Goal: Information Seeking & Learning: Learn about a topic

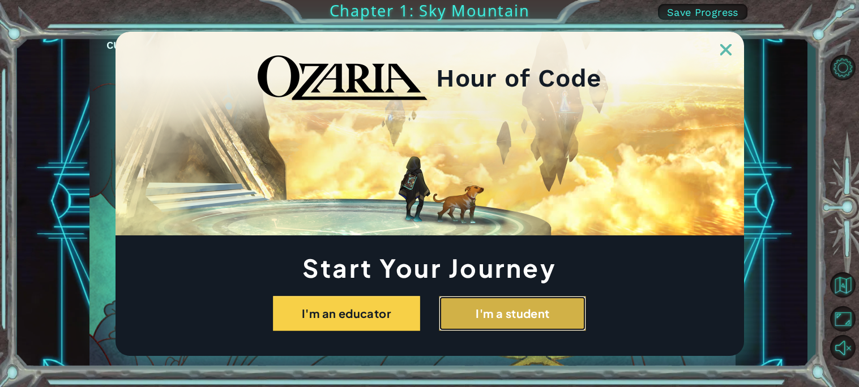
click at [484, 320] on button "I'm a student" at bounding box center [512, 313] width 147 height 35
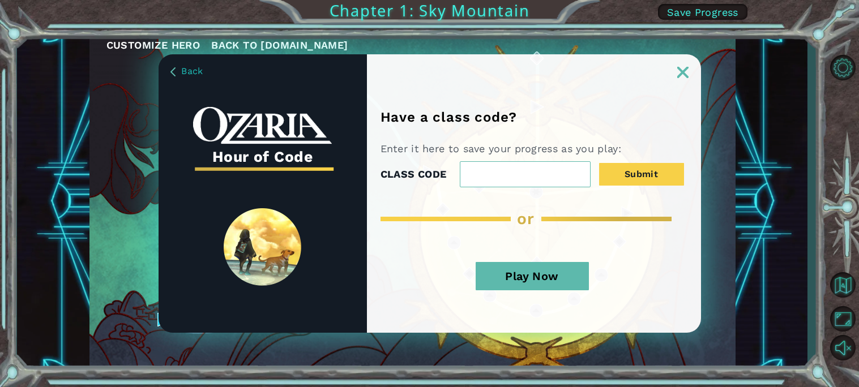
click at [533, 281] on button "Play Now" at bounding box center [532, 276] width 113 height 28
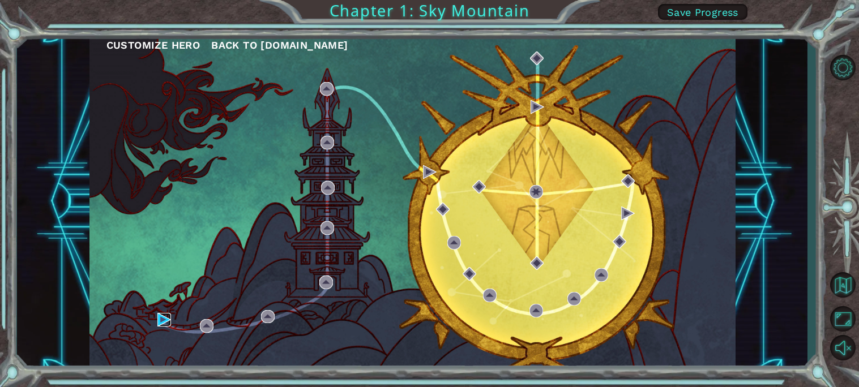
click at [161, 323] on img at bounding box center [164, 320] width 14 height 14
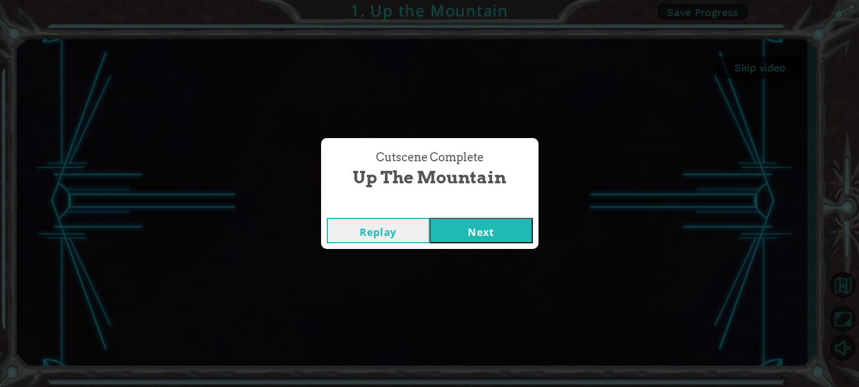
click at [486, 221] on button "Next" at bounding box center [481, 230] width 103 height 25
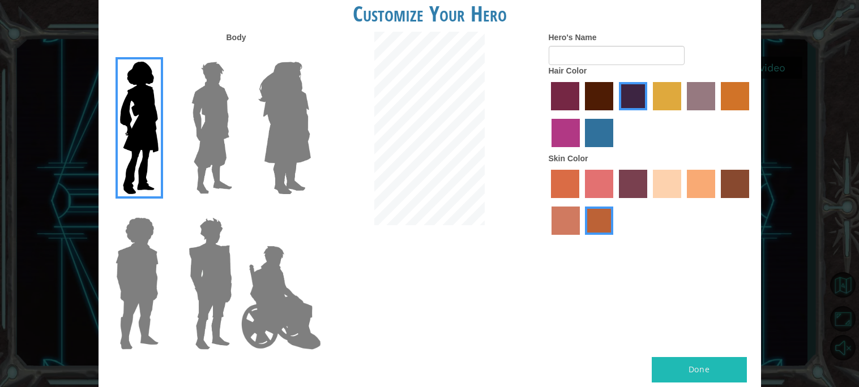
click at [656, 181] on label "sandy beach skin color" at bounding box center [667, 184] width 28 height 28
click at [649, 202] on input "sandy beach skin color" at bounding box center [649, 202] width 0 height 0
click at [663, 95] on label "tulip tree hair color" at bounding box center [667, 96] width 28 height 28
click at [649, 114] on input "tulip tree hair color" at bounding box center [649, 114] width 0 height 0
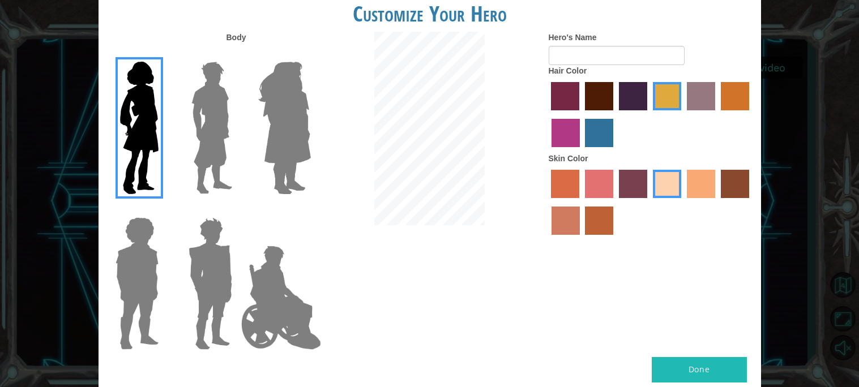
click at [293, 170] on img at bounding box center [285, 128] width 62 height 142
click at [310, 54] on input "Hero Amethyst" at bounding box center [310, 54] width 0 height 0
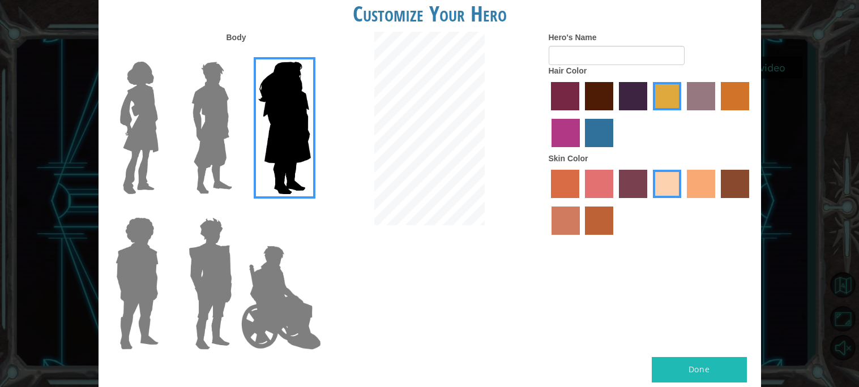
click at [147, 140] on img at bounding box center [139, 128] width 48 height 142
click at [163, 54] on input "Hero Connie" at bounding box center [163, 54] width 0 height 0
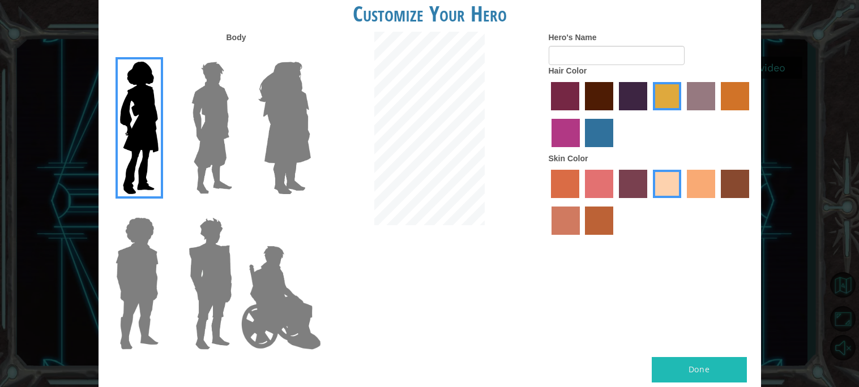
click at [228, 139] on img at bounding box center [212, 128] width 50 height 142
click at [237, 54] on input "Hero Lars" at bounding box center [237, 54] width 0 height 0
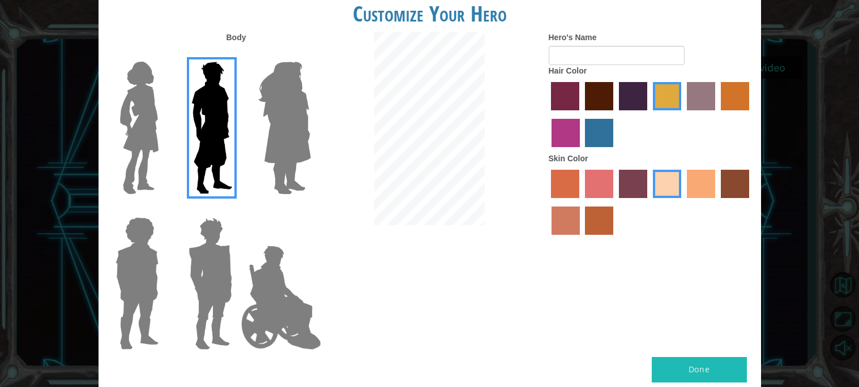
click at [138, 156] on img at bounding box center [139, 128] width 48 height 142
click at [163, 54] on input "Hero Connie" at bounding box center [163, 54] width 0 height 0
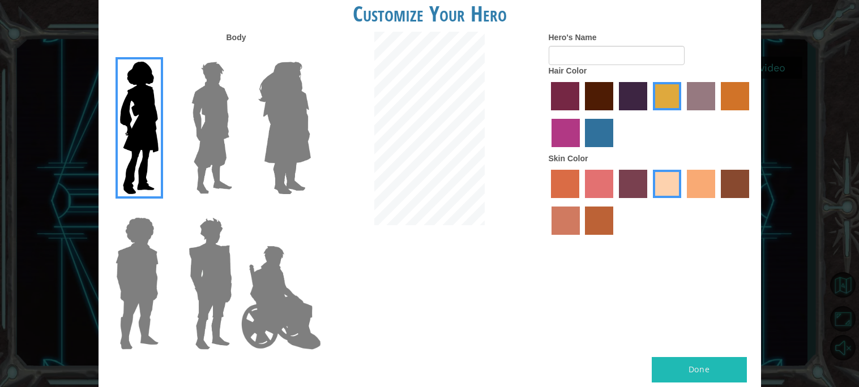
click at [139, 282] on img at bounding box center [137, 284] width 52 height 142
click at [163, 210] on input "Hero Steven" at bounding box center [163, 210] width 0 height 0
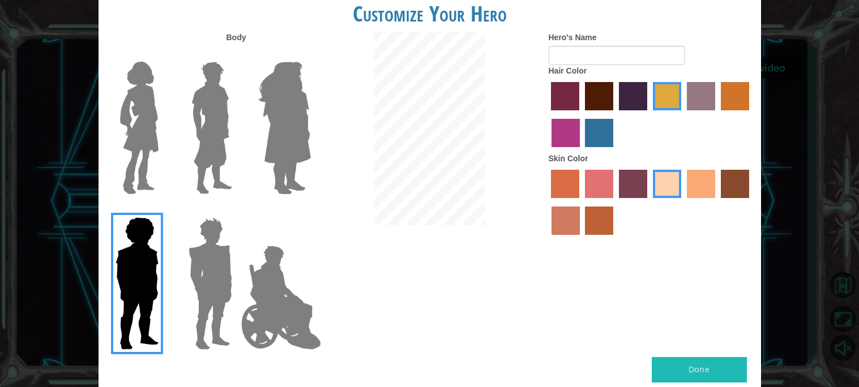
click at [222, 298] on img at bounding box center [210, 284] width 53 height 142
click at [237, 210] on input "Hero Garnet" at bounding box center [237, 210] width 0 height 0
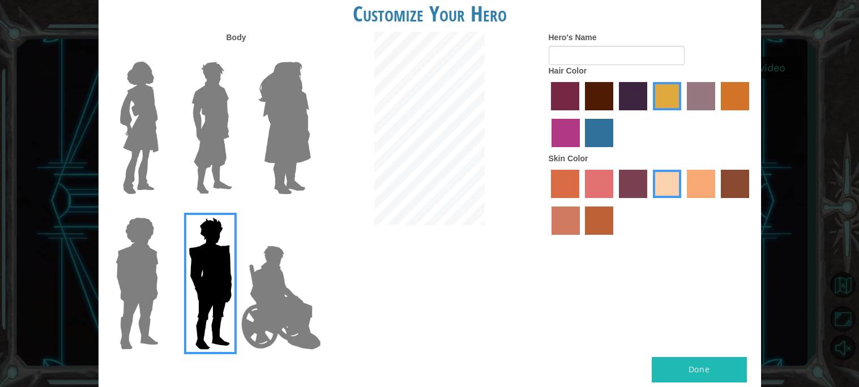
click at [286, 296] on img at bounding box center [281, 297] width 89 height 113
click at [310, 210] on input "Hero Jamie" at bounding box center [310, 210] width 0 height 0
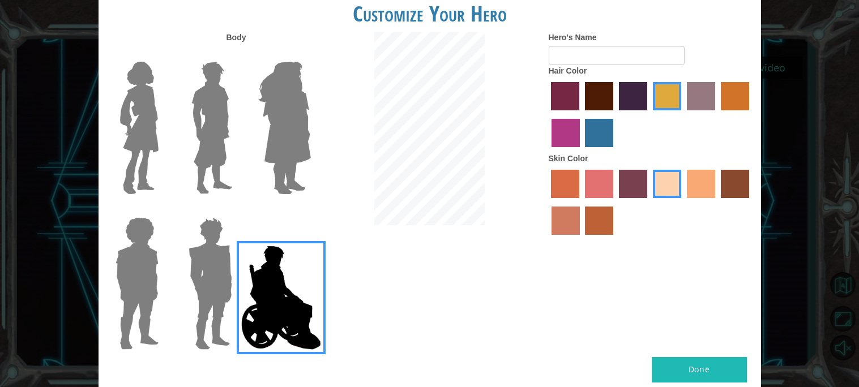
click at [296, 152] on img at bounding box center [285, 128] width 62 height 142
click at [310, 54] on input "Hero Amethyst" at bounding box center [310, 54] width 0 height 0
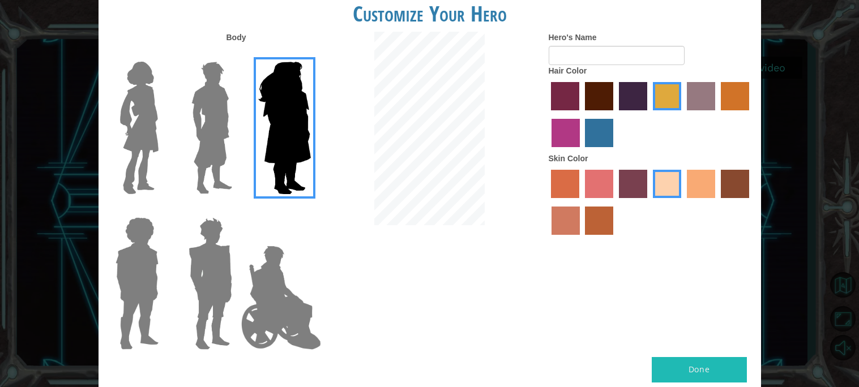
click at [222, 143] on img at bounding box center [212, 128] width 50 height 142
click at [237, 54] on input "Hero Lars" at bounding box center [237, 54] width 0 height 0
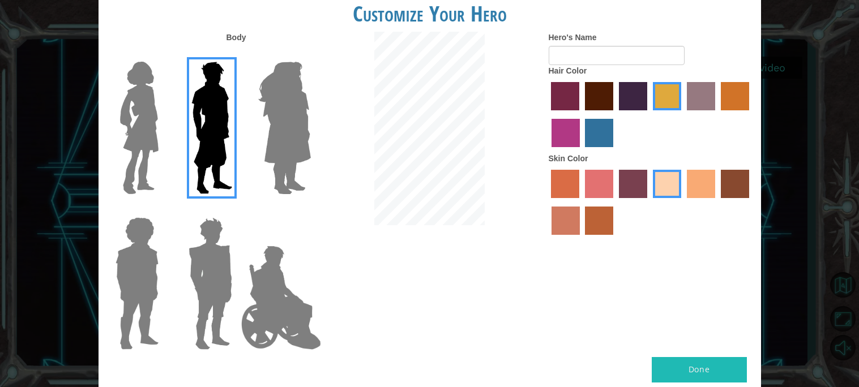
click at [138, 130] on img at bounding box center [139, 128] width 48 height 142
click at [163, 54] on input "Hero Connie" at bounding box center [163, 54] width 0 height 0
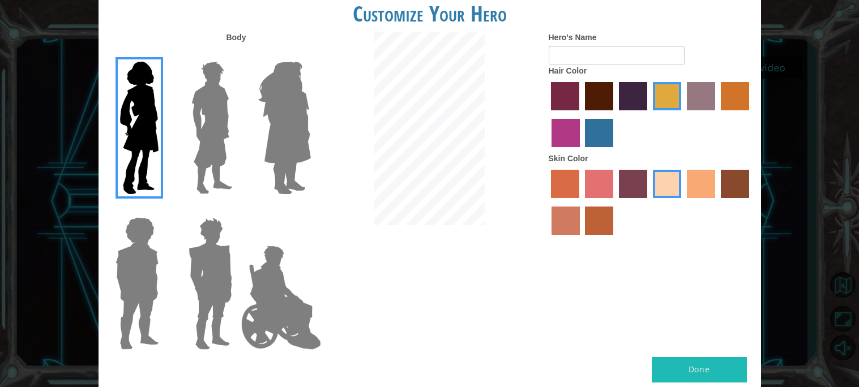
click at [697, 180] on label "tacao skin color" at bounding box center [701, 184] width 28 height 28
click at [683, 202] on input "tacao skin color" at bounding box center [683, 202] width 0 height 0
click at [677, 189] on label "sandy beach skin color" at bounding box center [667, 184] width 28 height 28
click at [649, 202] on input "sandy beach skin color" at bounding box center [649, 202] width 0 height 0
click at [742, 106] on label "gold drop hair color" at bounding box center [735, 96] width 28 height 28
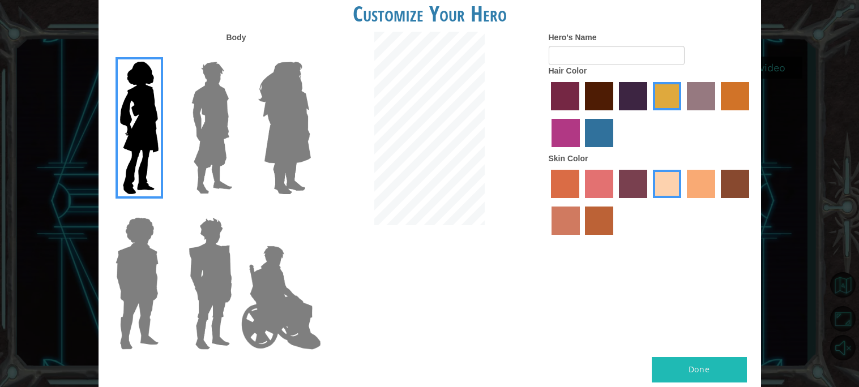
click at [717, 114] on input "gold drop hair color" at bounding box center [717, 114] width 0 height 0
click at [662, 105] on label "tulip tree hair color" at bounding box center [667, 96] width 28 height 28
click at [649, 114] on input "tulip tree hair color" at bounding box center [649, 114] width 0 height 0
click at [571, 59] on input "Hero's Name" at bounding box center [617, 55] width 136 height 19
type input "[PERSON_NAME]"
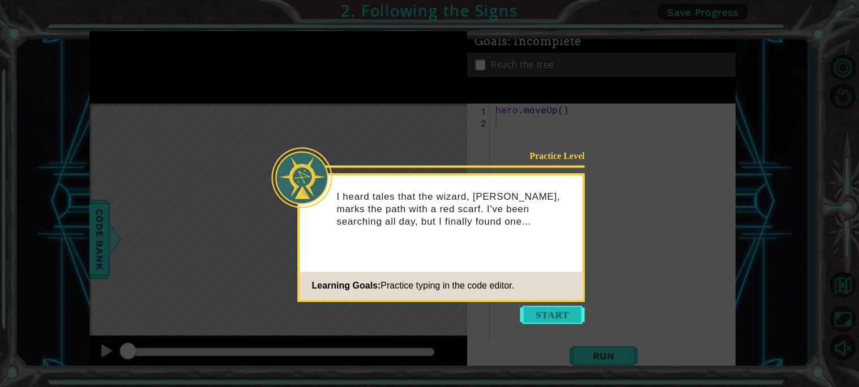
click at [567, 317] on button "Start" at bounding box center [552, 315] width 65 height 18
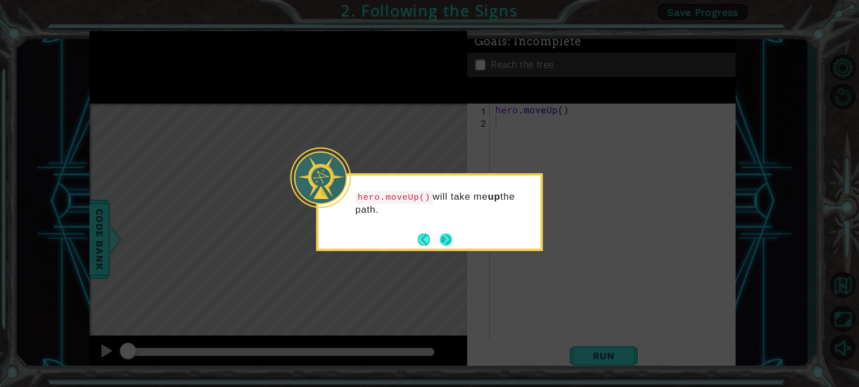
click at [447, 245] on button "Next" at bounding box center [445, 239] width 15 height 15
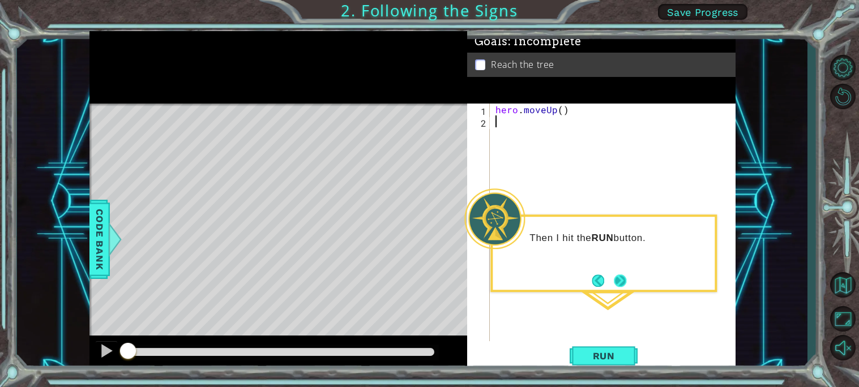
click at [619, 276] on button "Next" at bounding box center [620, 280] width 13 height 13
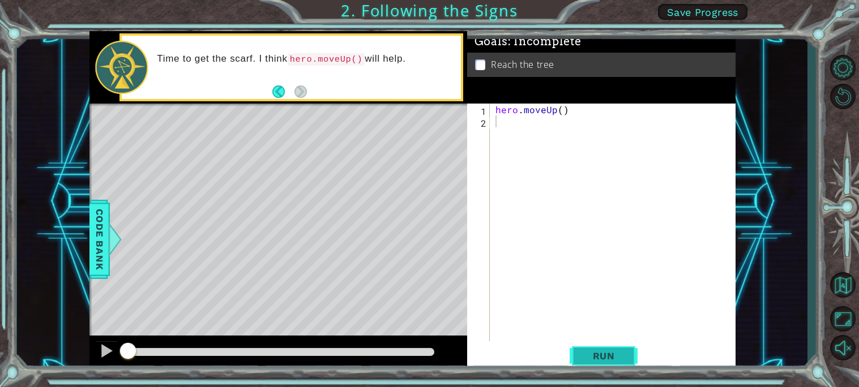
click at [573, 353] on button "Run" at bounding box center [604, 356] width 68 height 27
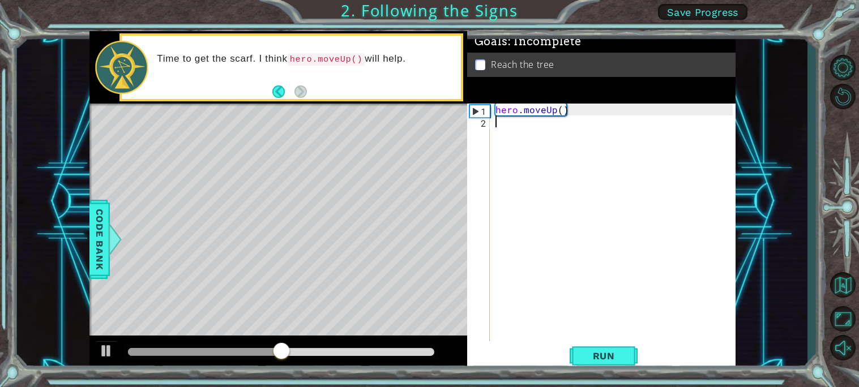
type textarea "H"
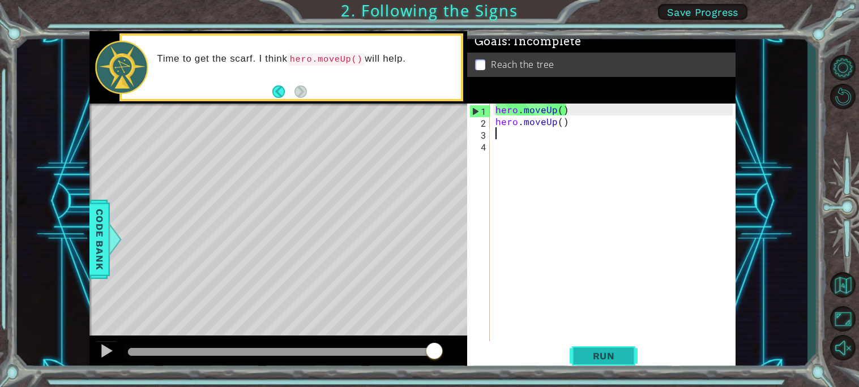
click at [589, 355] on span "Run" at bounding box center [603, 355] width 45 height 11
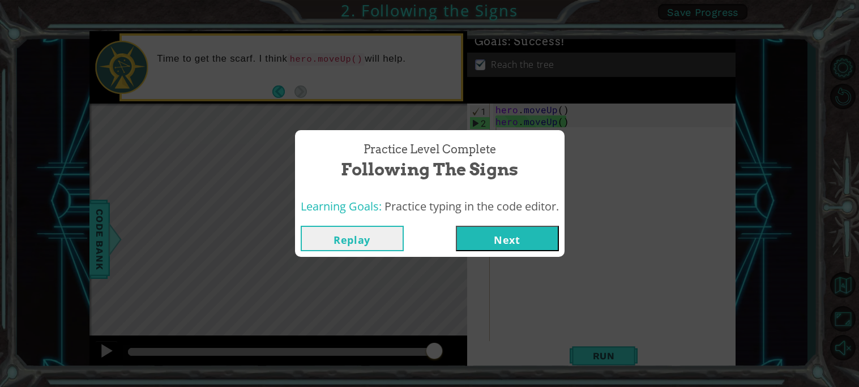
click at [483, 239] on button "Next" at bounding box center [507, 238] width 103 height 25
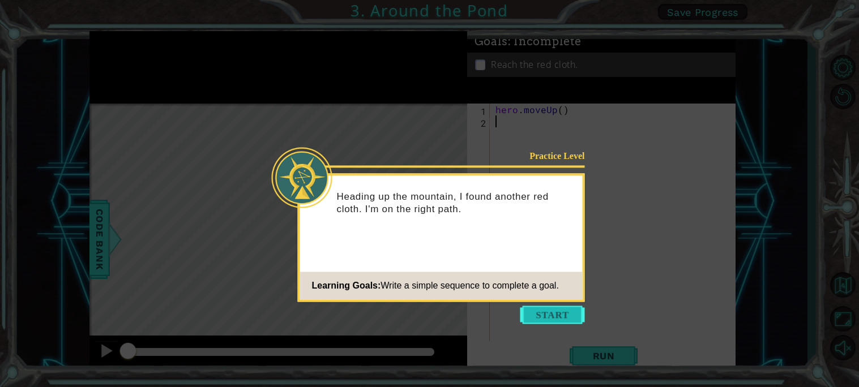
click at [550, 323] on button "Start" at bounding box center [552, 315] width 65 height 18
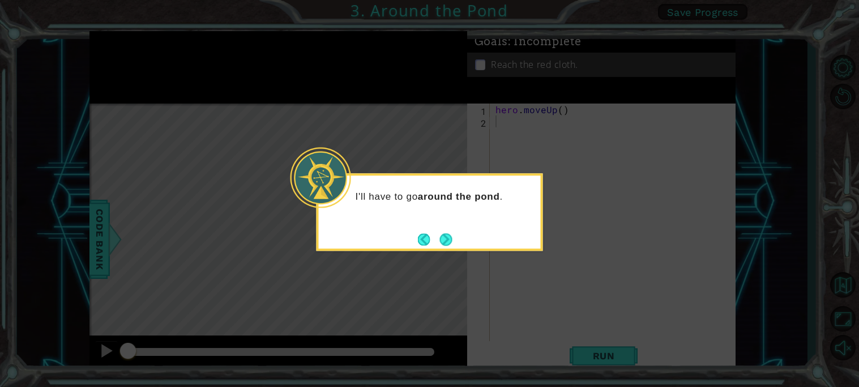
click at [460, 247] on div "I'll have to go around the pond ." at bounding box center [429, 212] width 226 height 78
click at [452, 255] on icon at bounding box center [429, 193] width 859 height 387
click at [452, 257] on icon at bounding box center [429, 193] width 859 height 387
click at [455, 238] on div "I'll have to go around the pond ." at bounding box center [429, 212] width 226 height 78
click at [440, 241] on button "Next" at bounding box center [446, 240] width 16 height 16
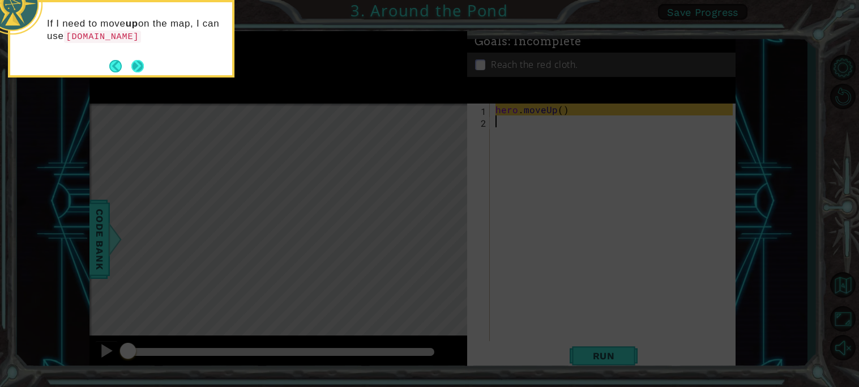
click at [140, 63] on button "Next" at bounding box center [137, 66] width 12 height 12
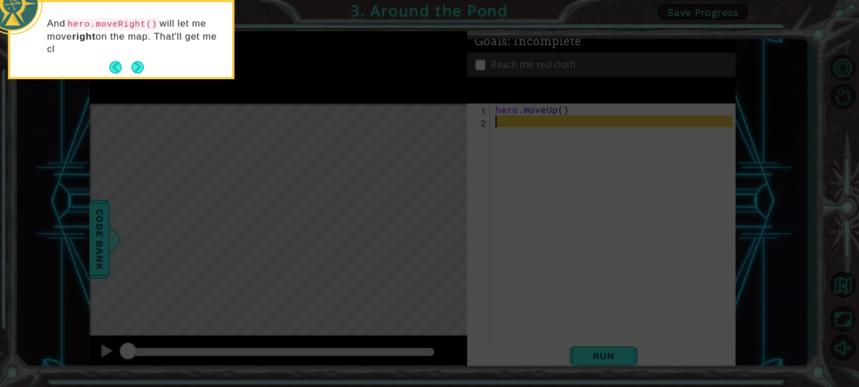
click at [146, 72] on div "And hero.moveRight() will let me move right on the map. That'll get me cl" at bounding box center [121, 42] width 222 height 70
click at [144, 73] on button "Next" at bounding box center [137, 67] width 12 height 12
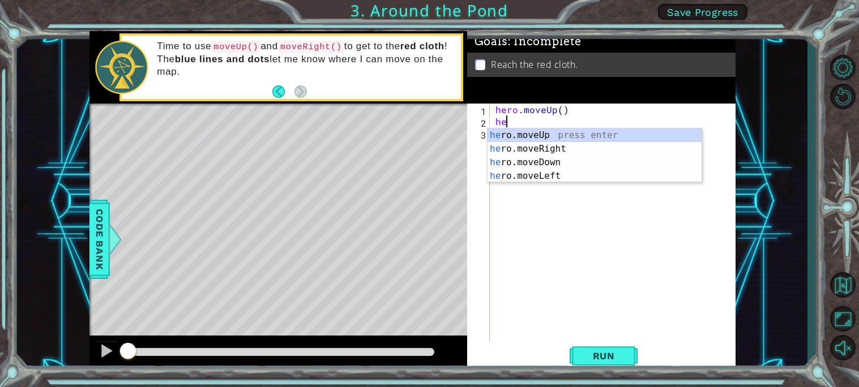
type textarea "her"
click at [579, 132] on div "her o.moveUp press enter her o.moveRight press enter her o.moveDown press enter…" at bounding box center [594, 170] width 214 height 82
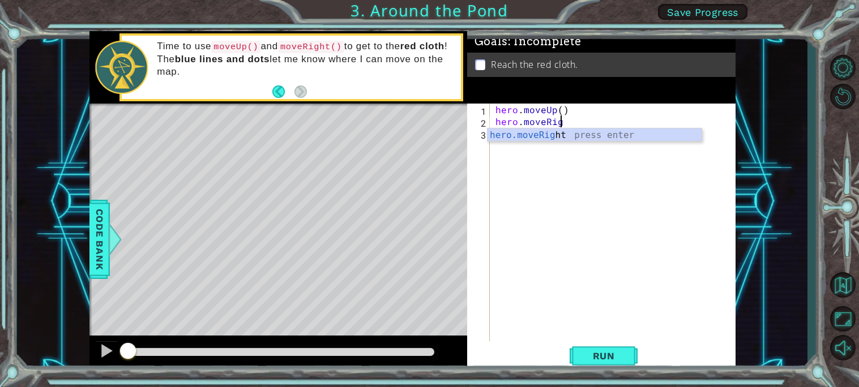
scroll to position [0, 3]
type textarea "hero.moveRight"
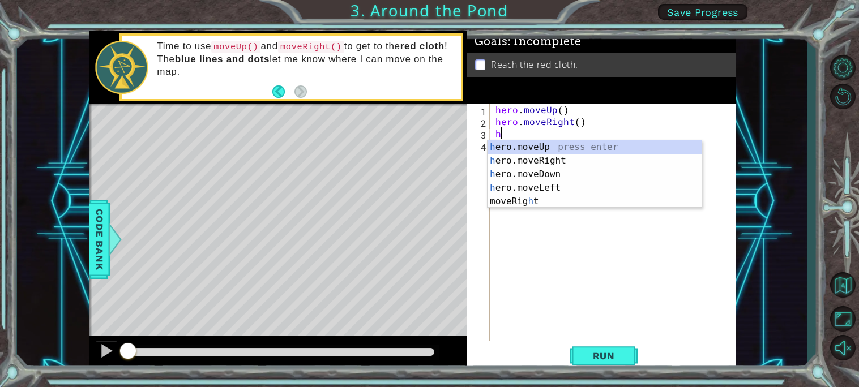
type textarea "her"
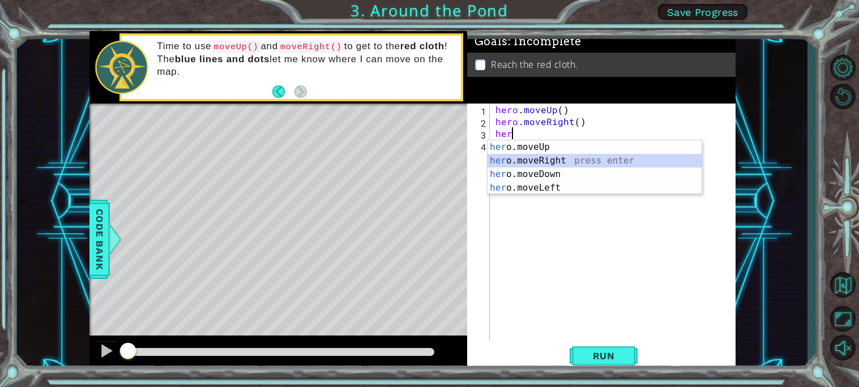
click at [494, 156] on div "her o.moveUp press enter her o.moveRight press enter her o.moveDown press enter…" at bounding box center [594, 181] width 214 height 82
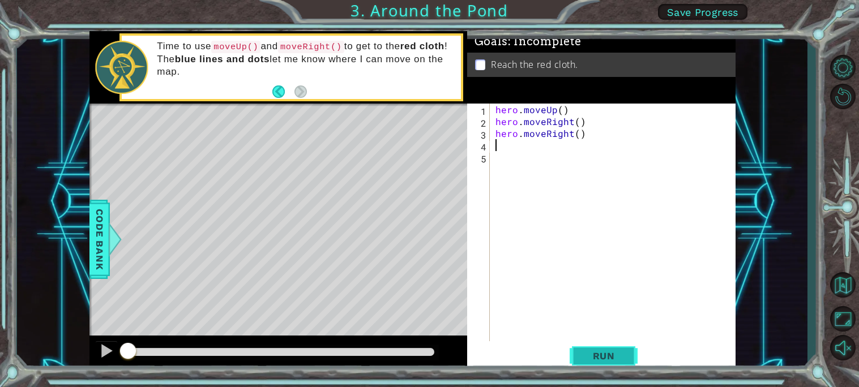
click at [610, 359] on span "Run" at bounding box center [603, 355] width 45 height 11
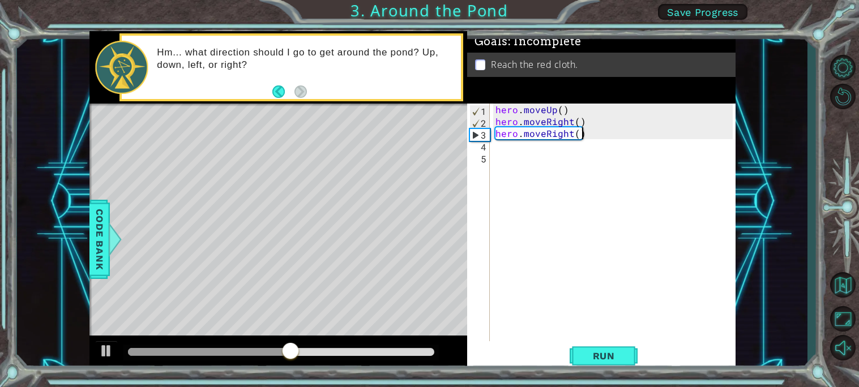
click at [586, 134] on div "hero . moveUp ( ) hero . moveRight ( ) hero . moveRight ( )" at bounding box center [615, 235] width 245 height 262
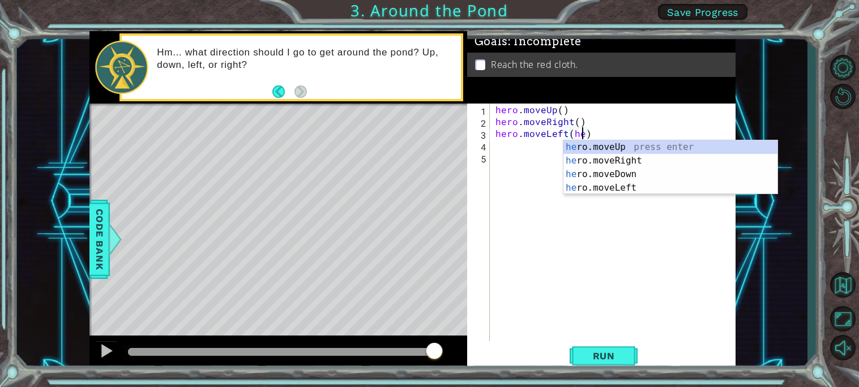
scroll to position [0, 4]
type textarea "hero.moveLeft()"
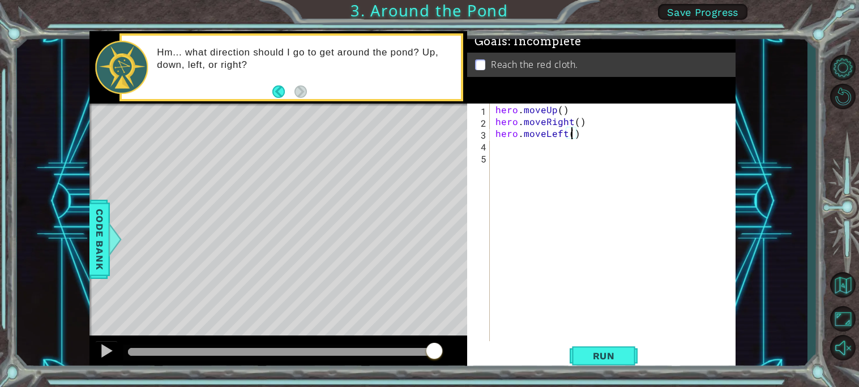
scroll to position [0, 0]
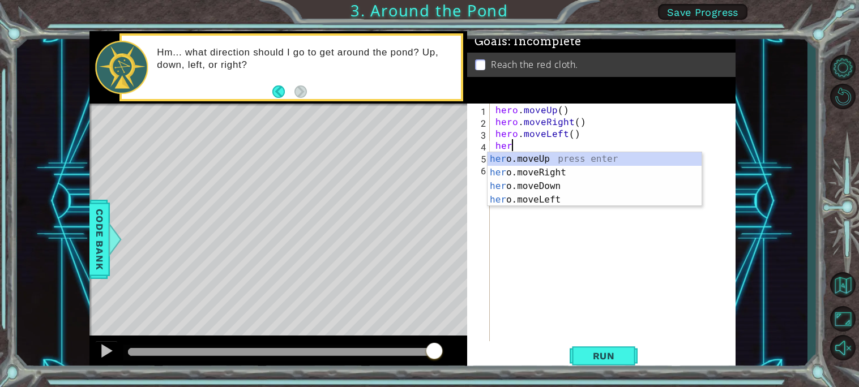
type textarea "her"
click at [547, 152] on div "her o.moveUp press enter her o.moveRight press enter her o.moveDown press enter…" at bounding box center [594, 193] width 214 height 82
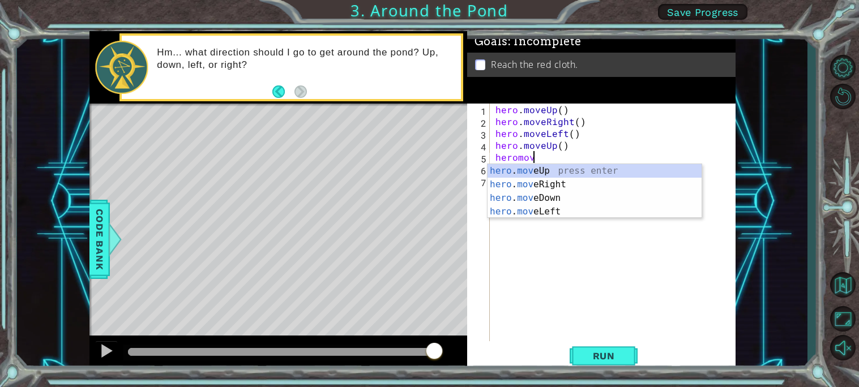
scroll to position [0, 2]
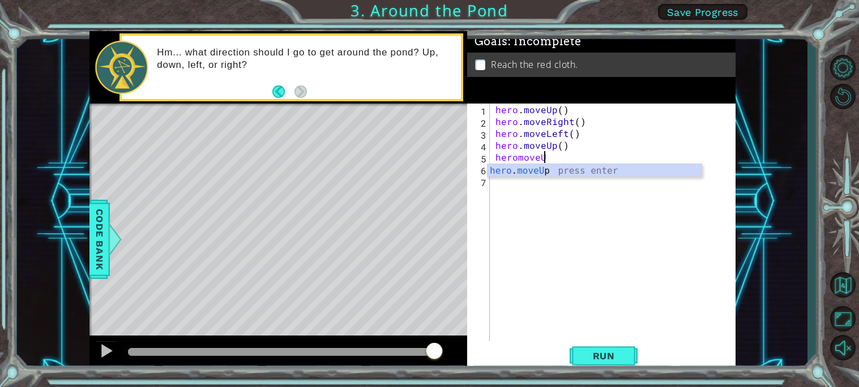
type textarea "heromoveUp"
type textarea "hero.moveUp()"
click at [524, 178] on div "hero . moveUp ( ) hero . moveRight ( ) hero . moveLeft ( ) hero . moveUp ( ) he…" at bounding box center [615, 235] width 245 height 262
type textarea "hero.moveUp()"
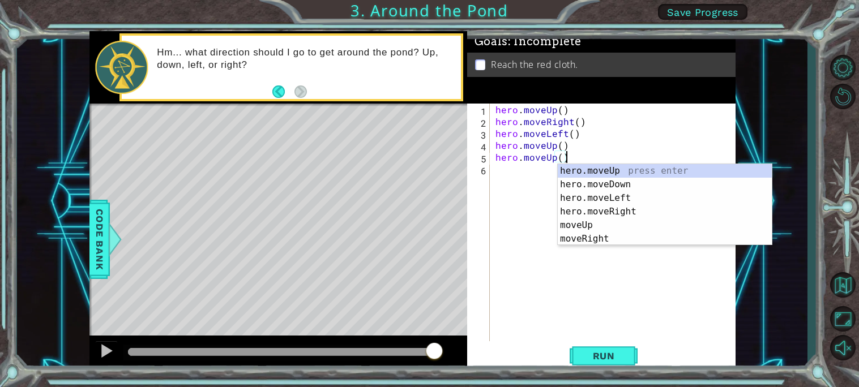
click at [513, 172] on div "hero . moveUp ( ) hero . moveRight ( ) hero . moveLeft ( ) hero . moveUp ( ) he…" at bounding box center [615, 235] width 245 height 262
type textarea "hero.moveUp()"
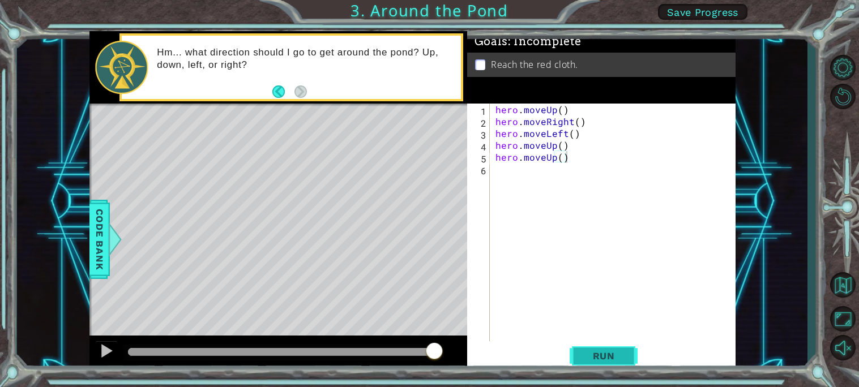
click at [597, 363] on button "Run" at bounding box center [604, 356] width 68 height 27
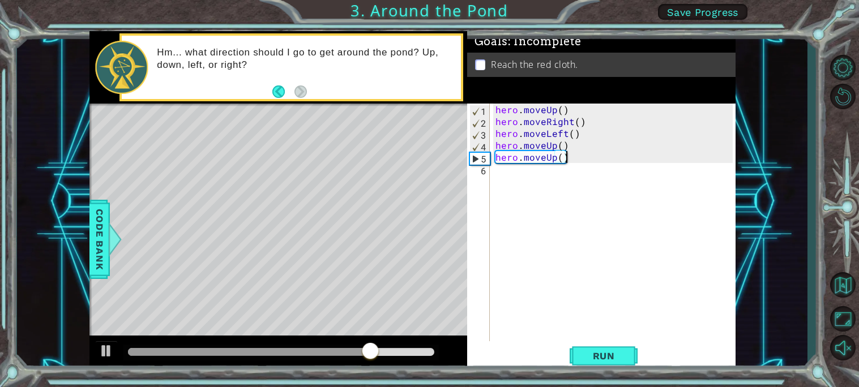
click at [561, 173] on div "hero . moveUp ( ) hero . moveRight ( ) hero . moveLeft ( ) hero . moveUp ( ) he…" at bounding box center [615, 235] width 245 height 262
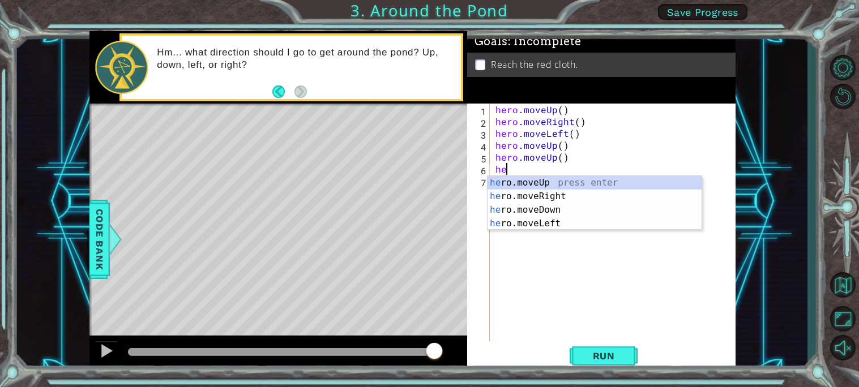
scroll to position [0, 1]
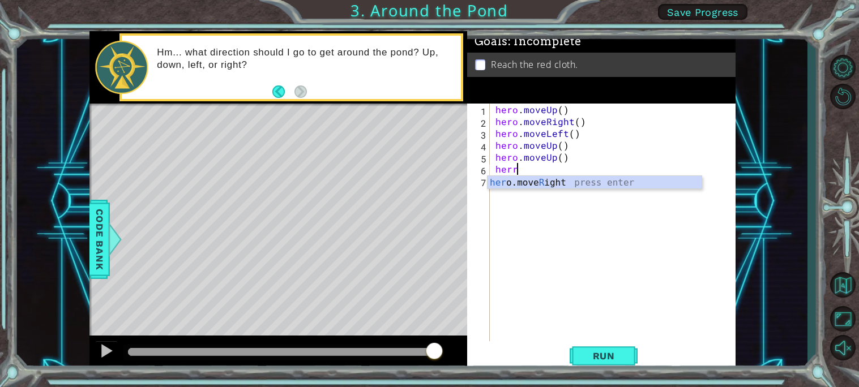
type textarea "her"
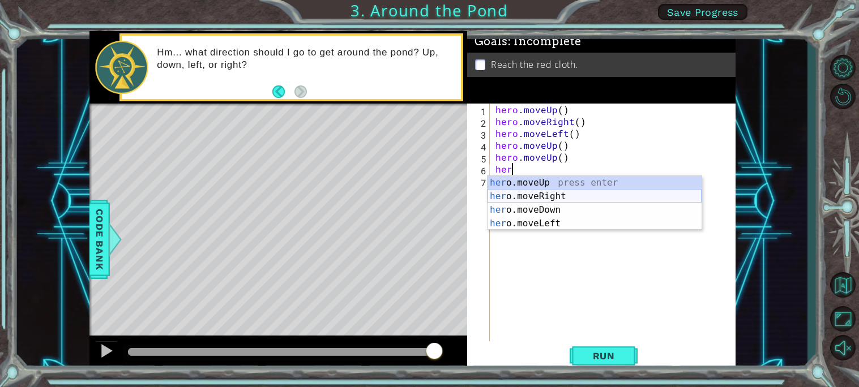
click at [584, 199] on div "her o.moveUp press enter her o.moveRight press enter her o.moveDown press enter…" at bounding box center [594, 217] width 214 height 82
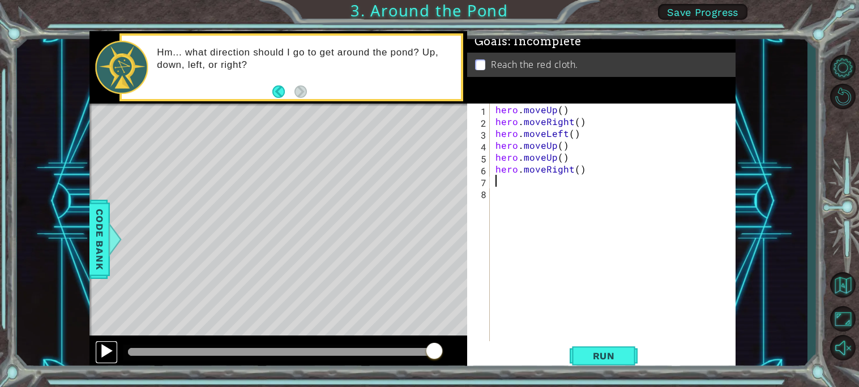
click at [106, 353] on div at bounding box center [106, 351] width 15 height 15
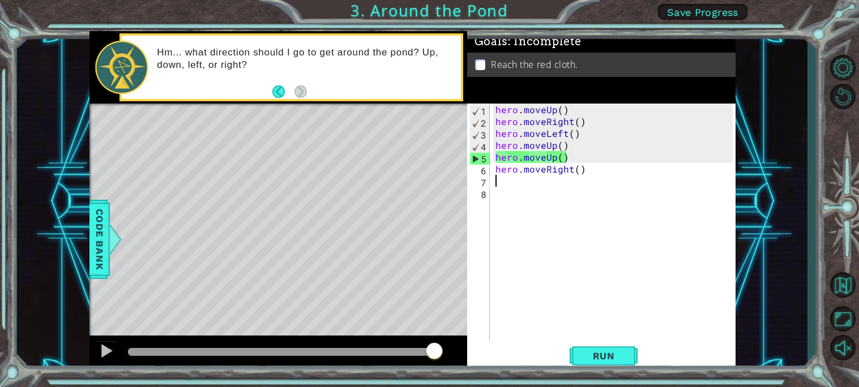
click at [591, 156] on div "hero . moveUp ( ) hero . moveRight ( ) hero . moveLeft ( ) hero . moveUp ( ) he…" at bounding box center [615, 235] width 245 height 262
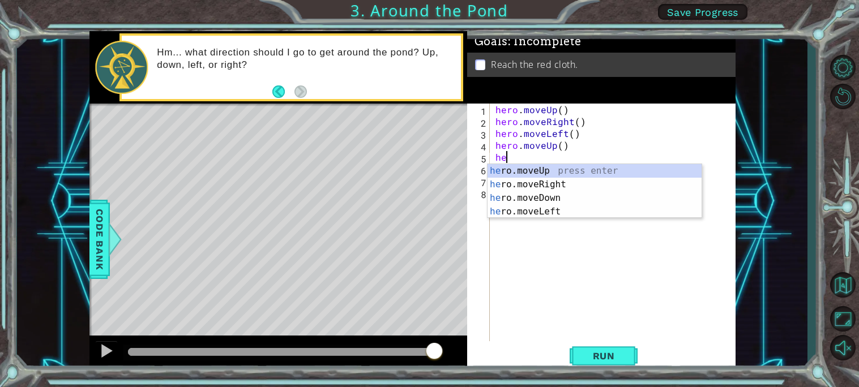
type textarea "h"
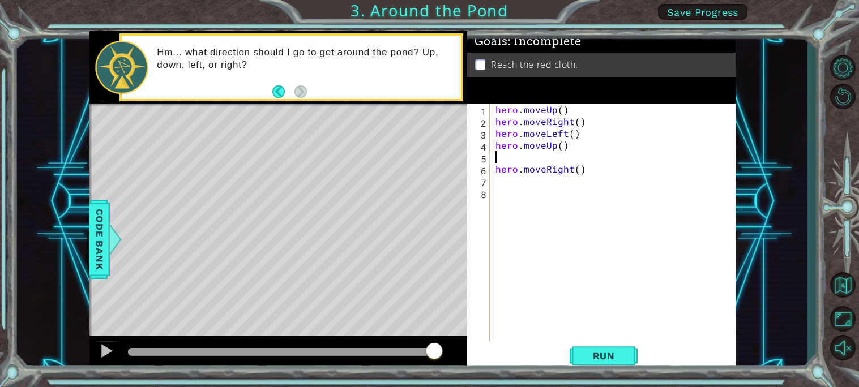
type textarea "hero.moveUp()"
drag, startPoint x: 635, startPoint y: 172, endPoint x: 495, endPoint y: 166, distance: 139.4
click at [495, 166] on div "hero . moveUp ( ) hero . moveRight ( ) hero . moveLeft ( ) hero . moveUp ( ) he…" at bounding box center [615, 235] width 245 height 262
click at [620, 147] on div "hero . moveUp ( ) hero . moveRight ( ) hero . moveLeft ( ) hero . moveUp ( ) he…" at bounding box center [615, 235] width 245 height 262
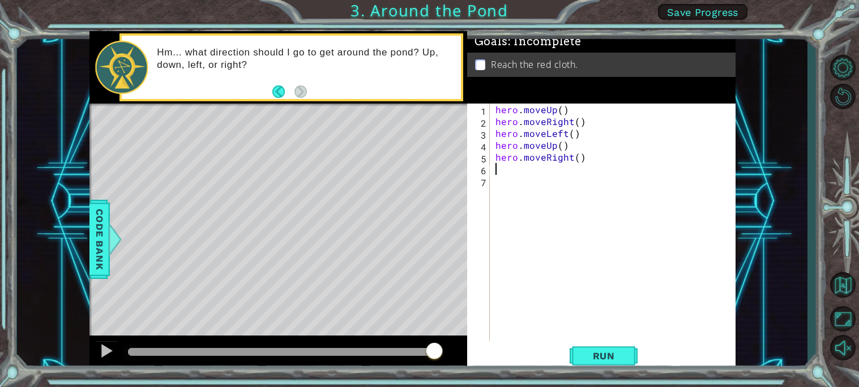
type textarea "hero.moveUp()"
click at [600, 191] on div "hero . moveUp ( ) hero . moveRight ( ) hero . moveLeft ( ) hero . moveUp ( ) he…" at bounding box center [615, 235] width 245 height 262
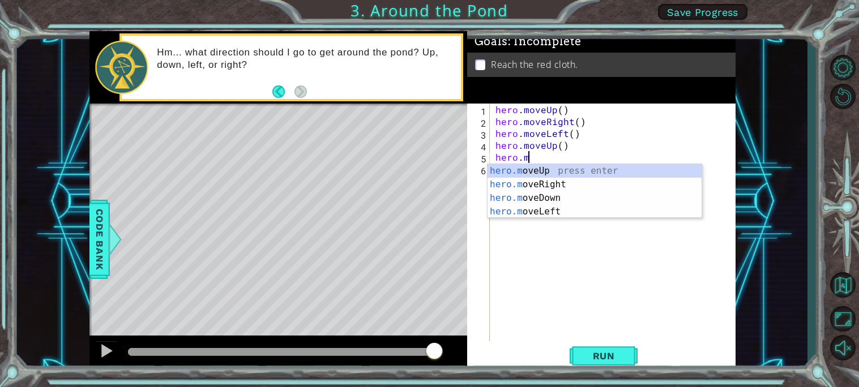
type textarea "h"
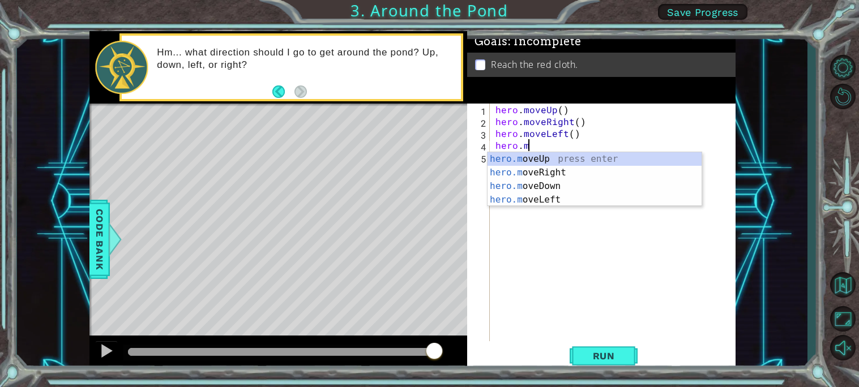
type textarea "h"
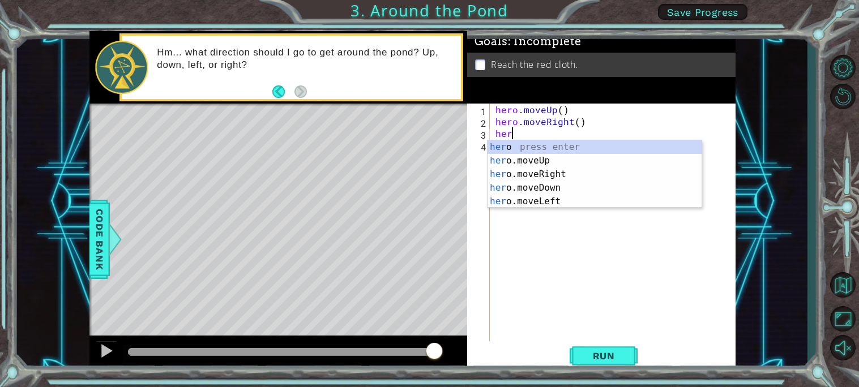
type textarea "hero"
click at [546, 157] on div "hero press enter hero .moveUp press enter hero .moveRight press enter hero .mov…" at bounding box center [594, 187] width 214 height 95
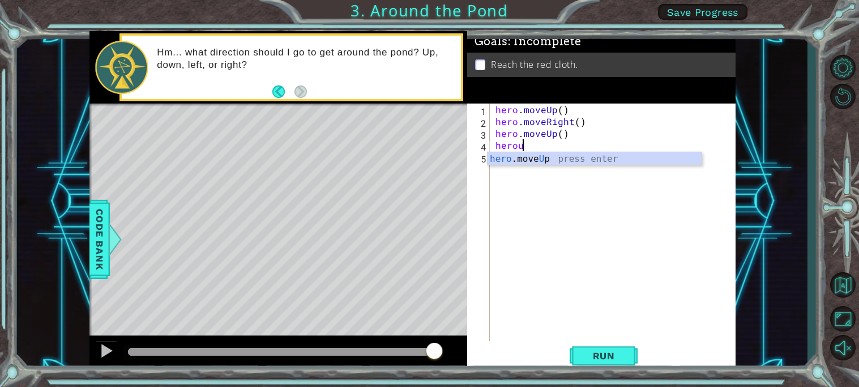
type textarea "hero"
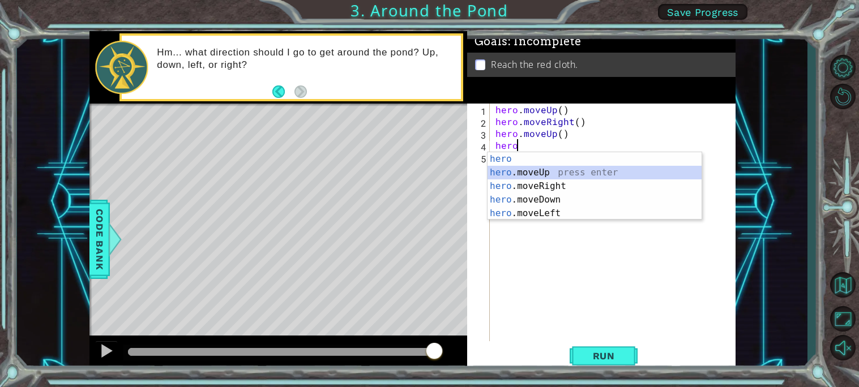
click at [506, 169] on div "hero press enter hero .moveUp press enter hero .moveRight press enter hero .mov…" at bounding box center [594, 199] width 214 height 95
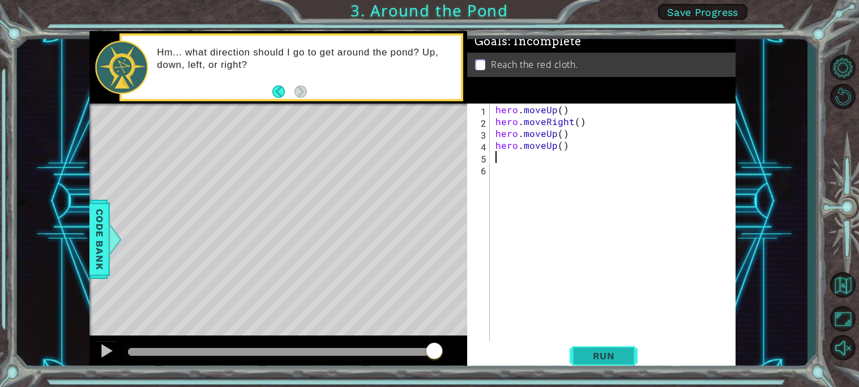
click at [609, 350] on span "Run" at bounding box center [603, 355] width 45 height 11
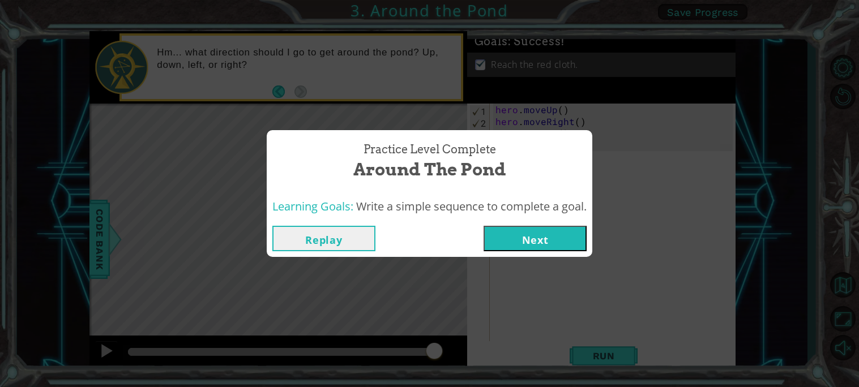
click at [500, 237] on button "Next" at bounding box center [534, 238] width 103 height 25
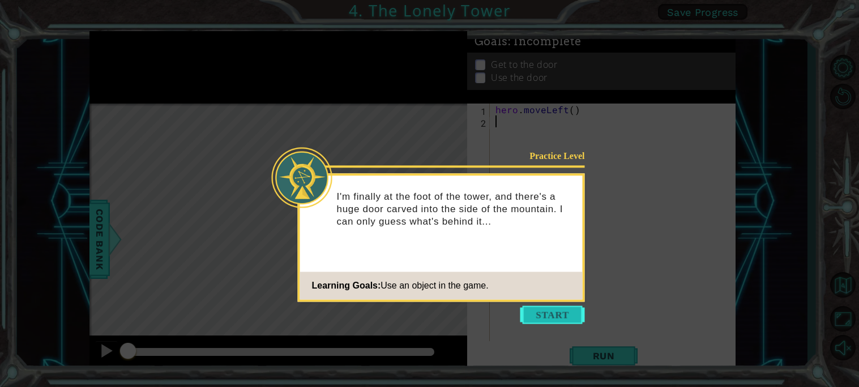
click at [556, 319] on button "Start" at bounding box center [552, 315] width 65 height 18
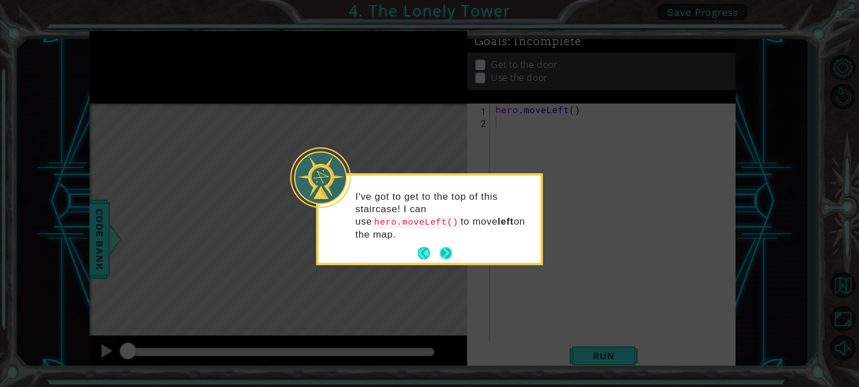
click at [444, 256] on button "Next" at bounding box center [446, 253] width 20 height 20
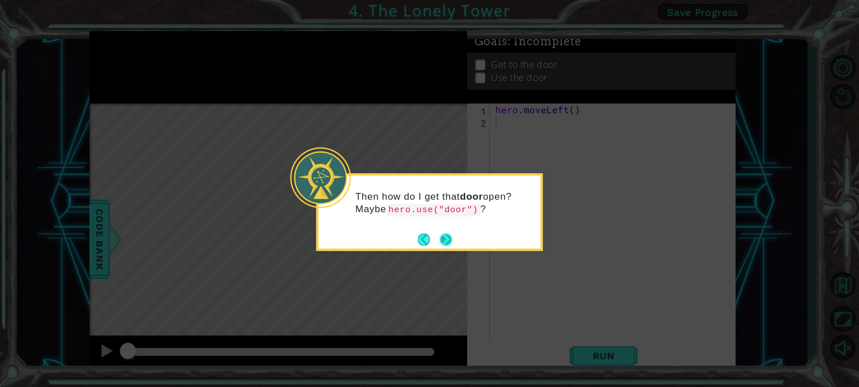
click at [449, 244] on button "Next" at bounding box center [445, 239] width 13 height 13
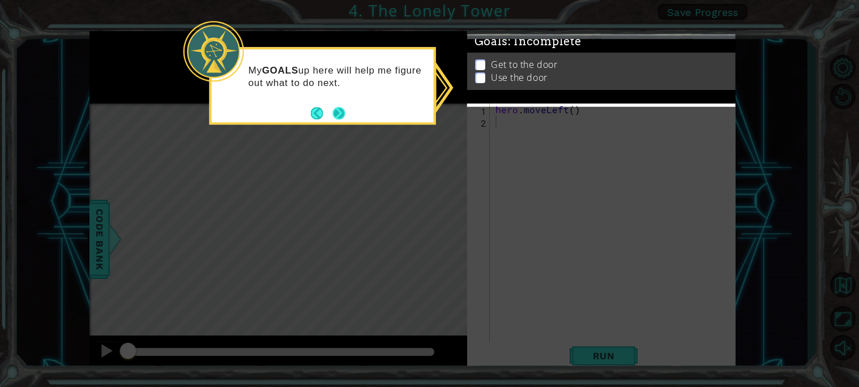
click at [342, 113] on button "Next" at bounding box center [339, 113] width 14 height 14
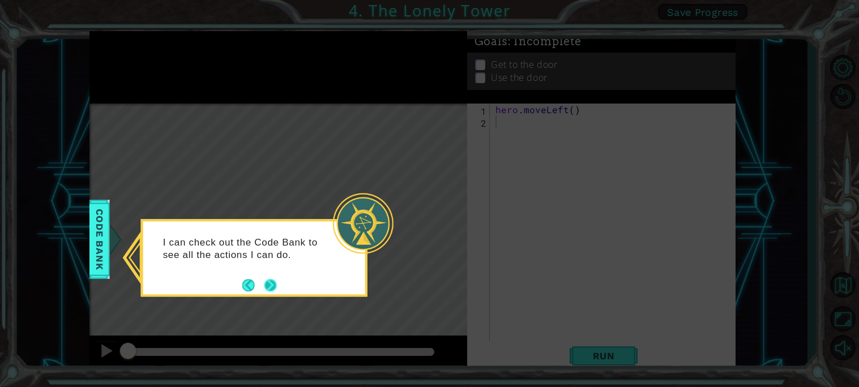
click at [269, 289] on button "Next" at bounding box center [270, 285] width 19 height 19
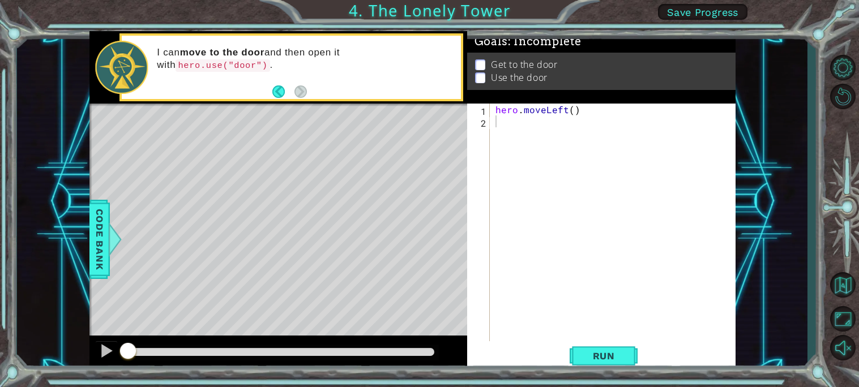
click at [378, 115] on div "Level Map" at bounding box center [350, 270] width 523 height 333
click at [603, 102] on div "Goals : Incomplete Get to the door Use the door" at bounding box center [601, 73] width 268 height 72
click at [566, 111] on div "hero . moveLeft ( )" at bounding box center [615, 235] width 245 height 262
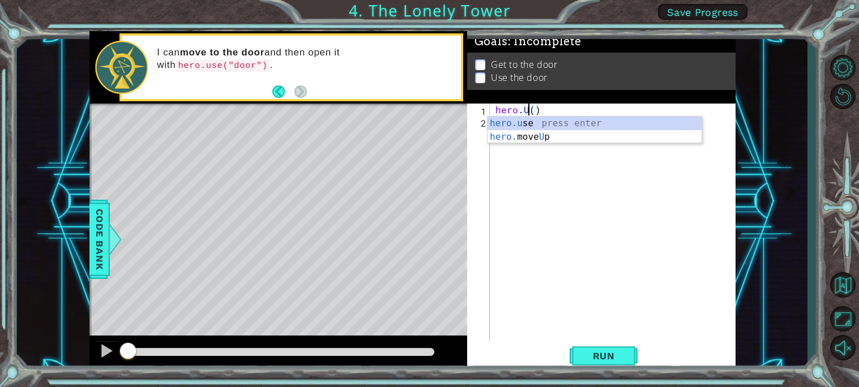
scroll to position [0, 2]
type textarea "hero.moveUp()"
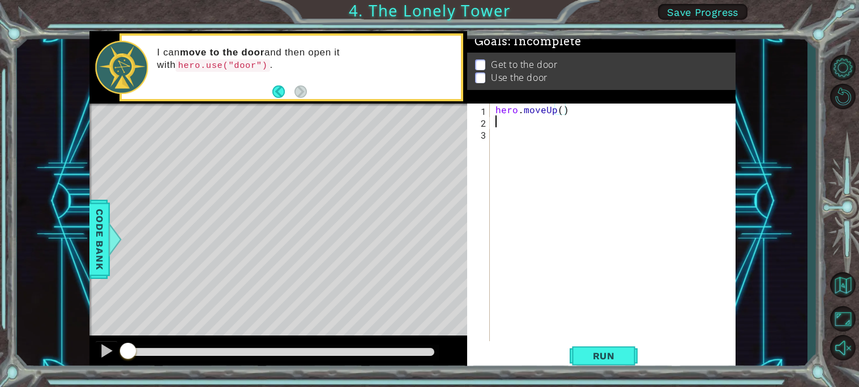
scroll to position [0, 0]
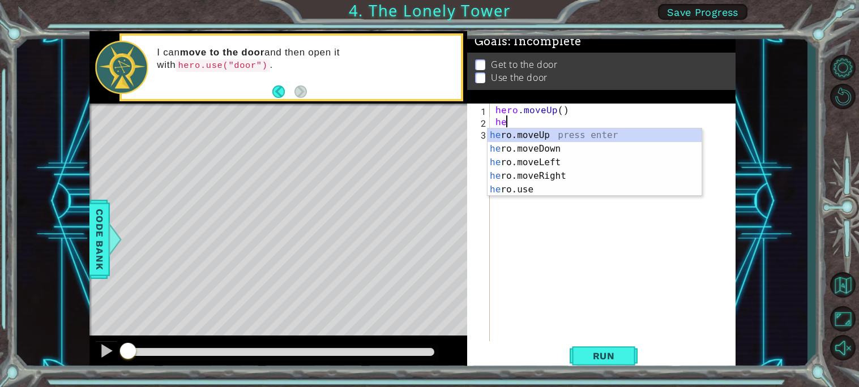
type textarea "her"
click at [605, 133] on div "her o.moveUp press enter her o.moveDown press enter her o.moveLeft press enter …" at bounding box center [594, 176] width 214 height 95
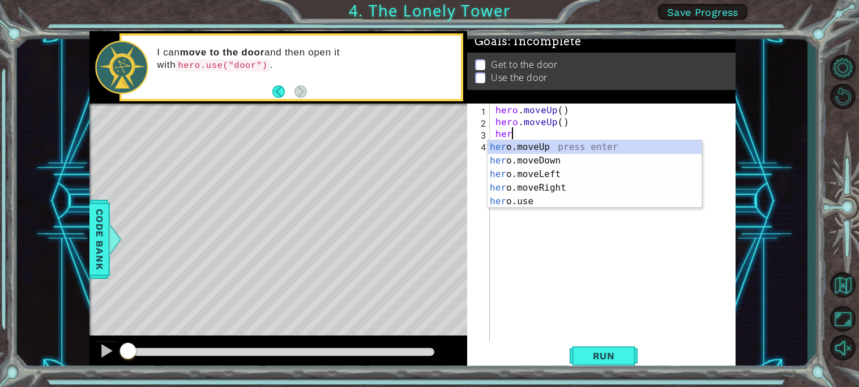
type textarea "hero"
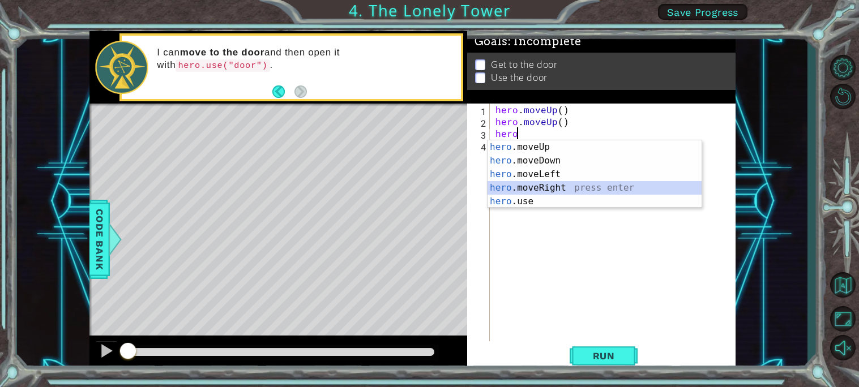
click at [588, 185] on div "hero .moveUp press enter hero .moveDown press enter hero .moveLeft press enter …" at bounding box center [594, 187] width 214 height 95
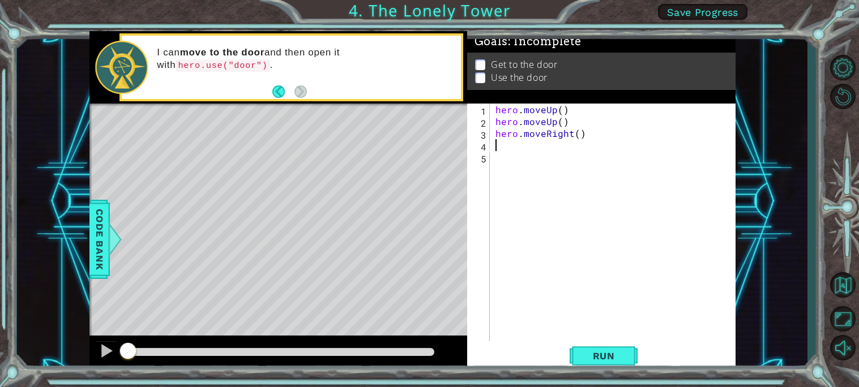
type textarea "h"
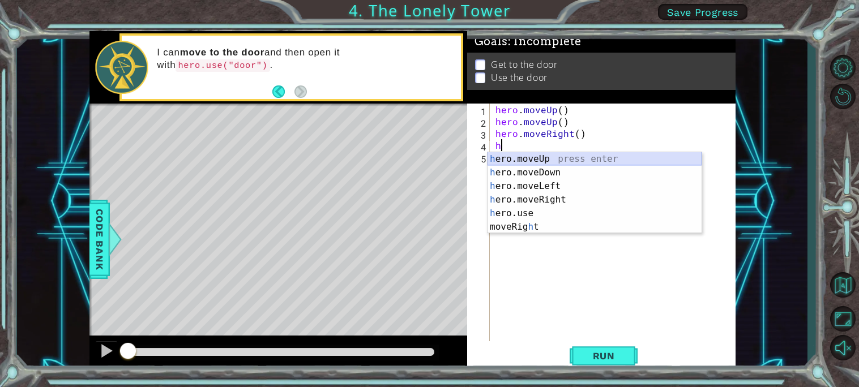
click at [538, 161] on div "h ero.moveUp press enter h ero.moveDown press enter h ero.moveLeft press enter …" at bounding box center [594, 206] width 214 height 109
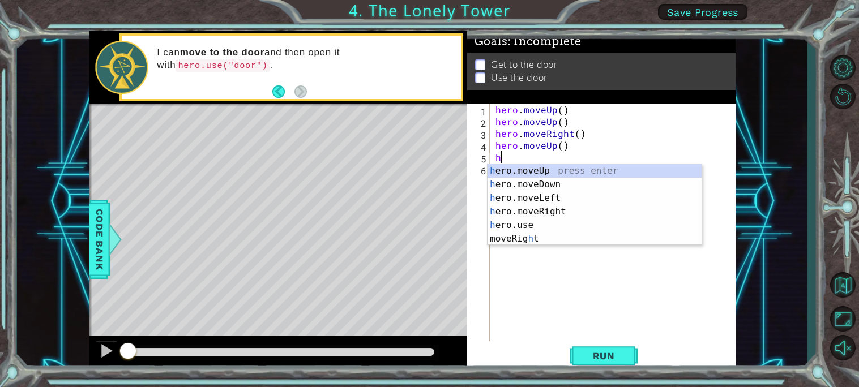
type textarea "he"
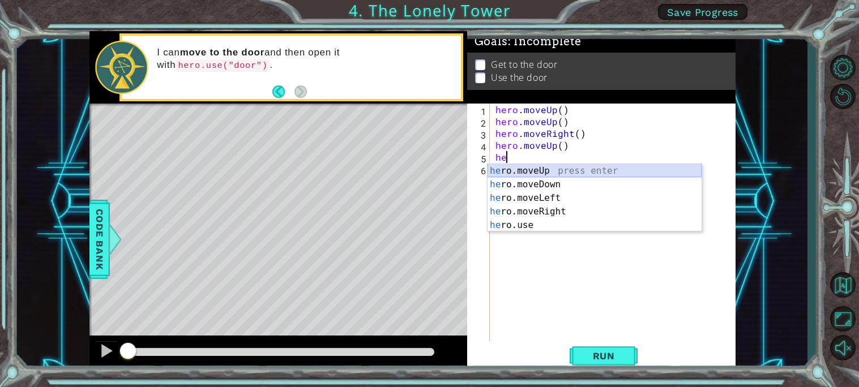
click at [536, 170] on div "he ro.moveUp press enter he ro.moveDown press enter he ro.moveLeft press enter …" at bounding box center [594, 211] width 214 height 95
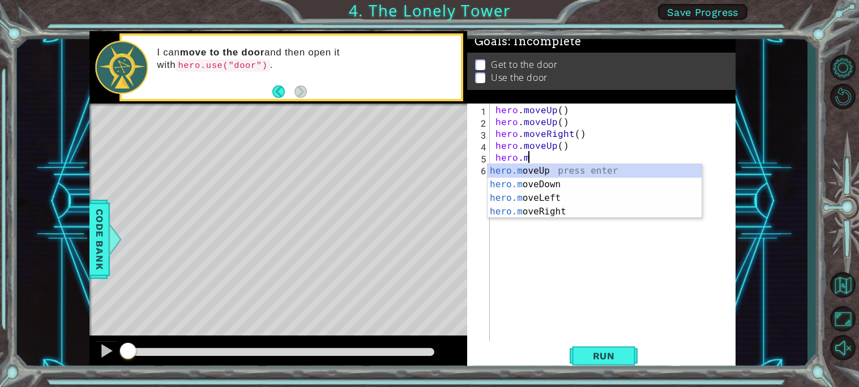
type textarea "hero."
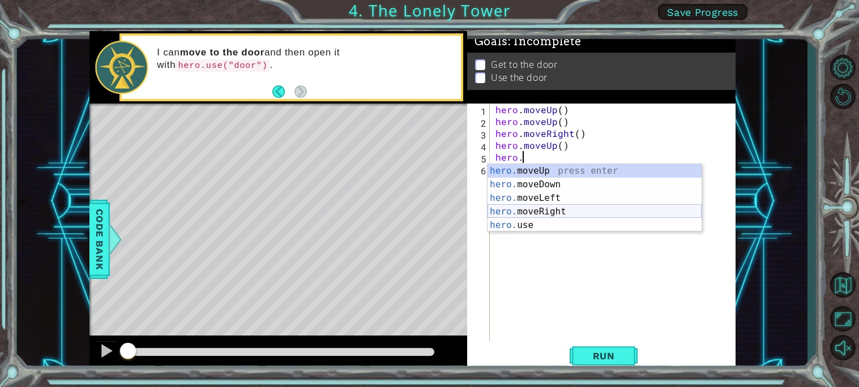
click at [509, 210] on div "hero. moveUp press enter hero. moveDown press enter hero. moveLeft press enter …" at bounding box center [594, 211] width 214 height 95
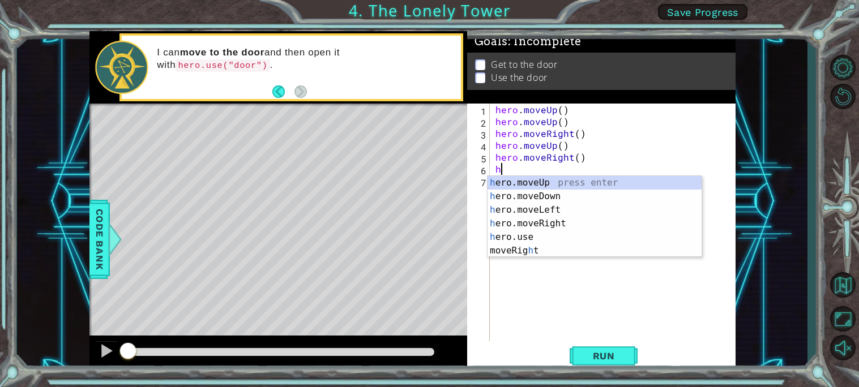
type textarea "he"
click at [563, 181] on div "he ro.moveUp press enter he ro.moveDown press enter he ro.moveLeft press enter …" at bounding box center [594, 223] width 214 height 95
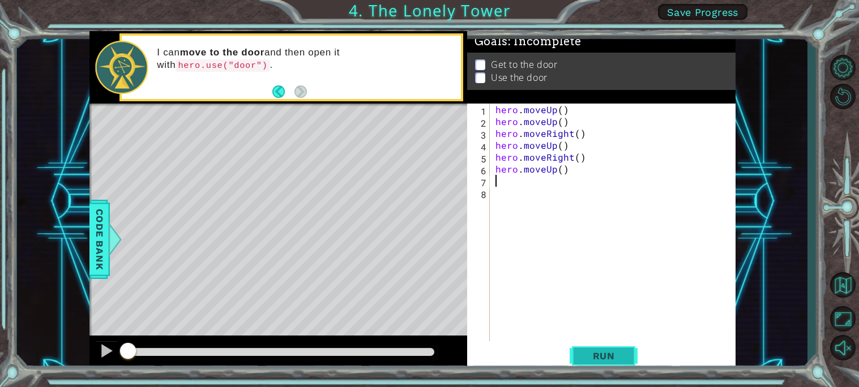
click at [600, 350] on span "Run" at bounding box center [603, 355] width 45 height 11
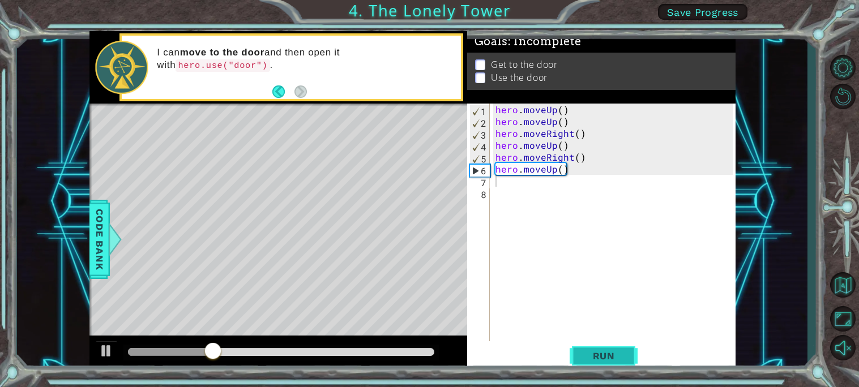
click at [600, 350] on span "Run" at bounding box center [603, 355] width 45 height 11
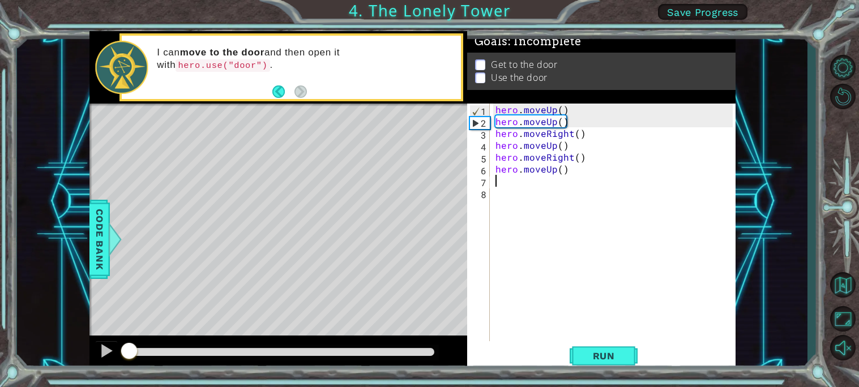
drag, startPoint x: 248, startPoint y: 351, endPoint x: 49, endPoint y: 356, distance: 198.8
click at [49, 356] on div "1 ההההההההההההההההההההההההההההההההההההההההההההההההההההההההההההההההההההההההההההה…" at bounding box center [412, 201] width 790 height 341
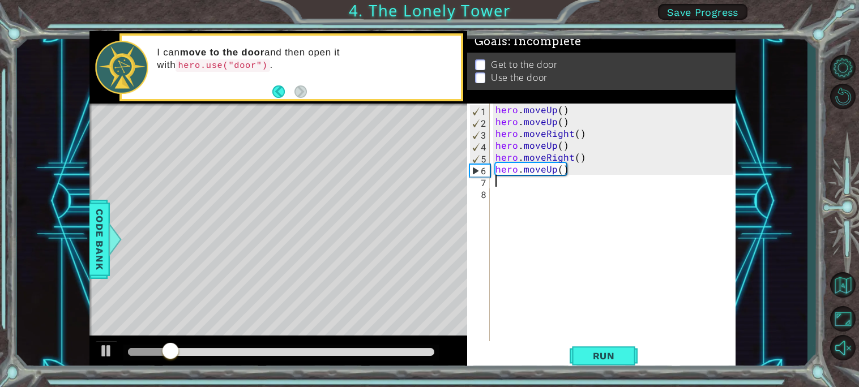
click at [626, 174] on div "hero . moveUp ( ) hero . moveUp ( ) hero . moveRight ( ) hero . moveUp ( ) hero…" at bounding box center [615, 235] width 245 height 262
click at [554, 168] on div "hero . moveUp ( ) hero . moveUp ( ) hero . moveRight ( ) hero . moveUp ( ) hero…" at bounding box center [615, 235] width 245 height 262
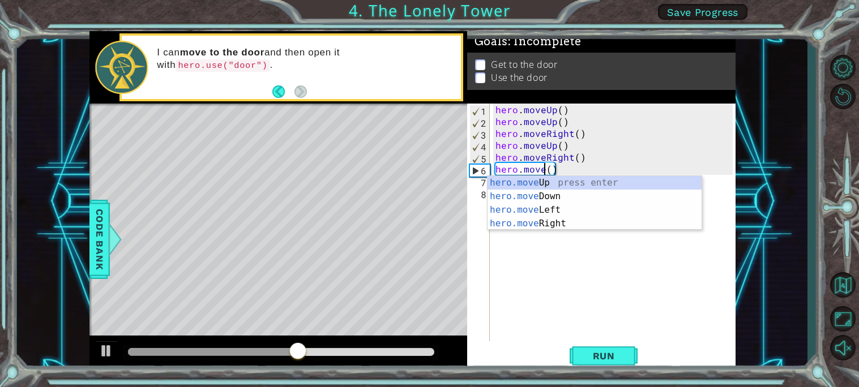
scroll to position [0, 3]
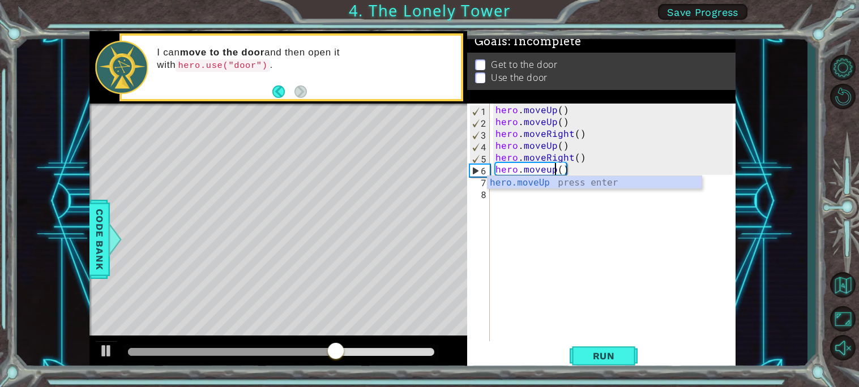
click at [556, 108] on div "hero . moveUp ( ) hero . moveUp ( ) hero . moveRight ( ) hero . moveUp ( ) hero…" at bounding box center [615, 235] width 245 height 262
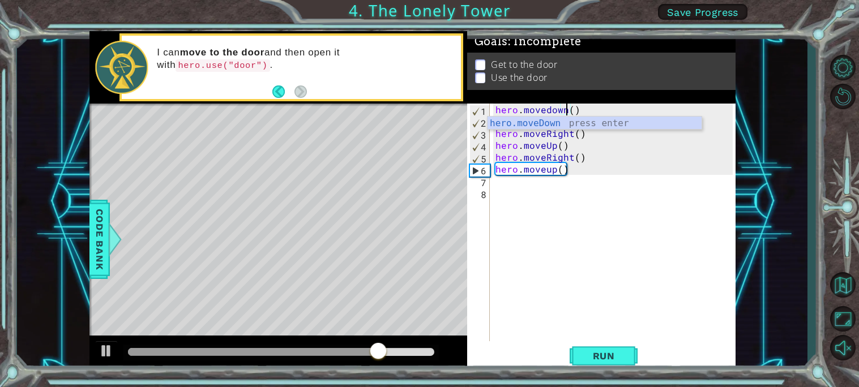
scroll to position [0, 4]
click at [105, 348] on div at bounding box center [106, 351] width 15 height 15
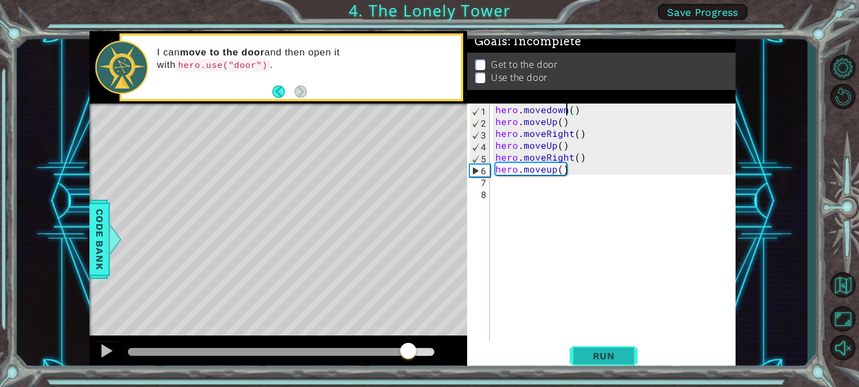
click at [575, 350] on button "Run" at bounding box center [604, 356] width 68 height 27
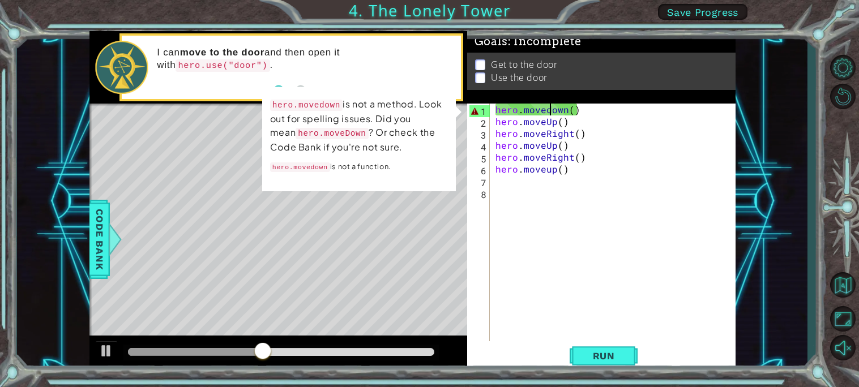
click at [551, 114] on div "hero . movedown ( ) hero . moveUp ( ) hero . moveRight ( ) hero . moveUp ( ) he…" at bounding box center [615, 235] width 245 height 262
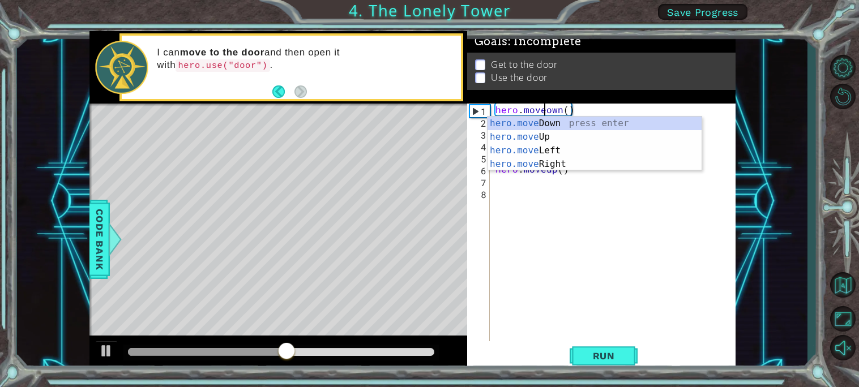
scroll to position [0, 3]
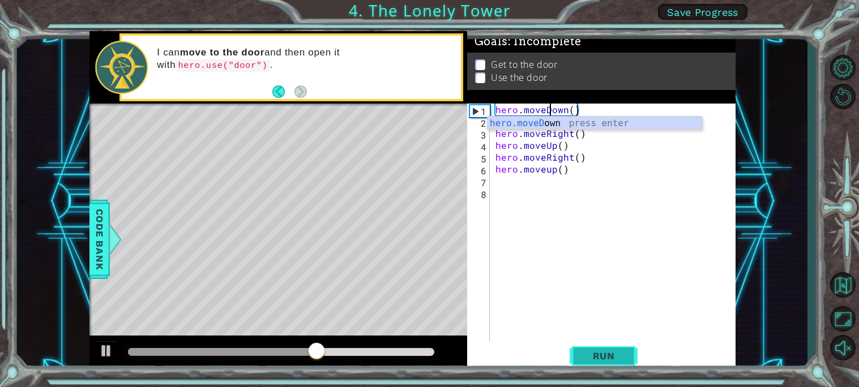
click at [590, 360] on span "Run" at bounding box center [603, 355] width 45 height 11
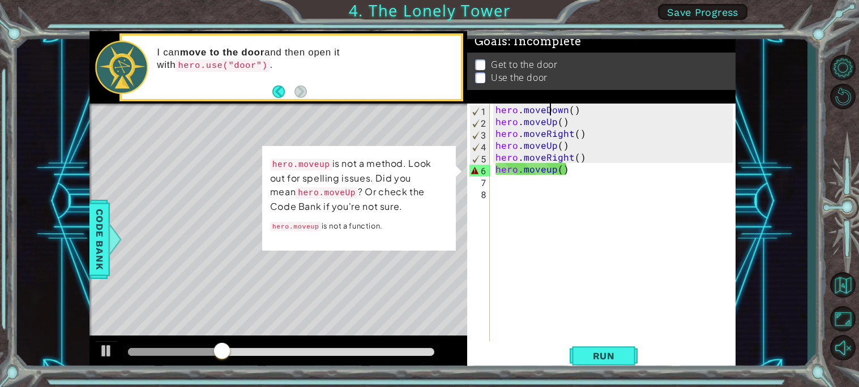
click at [555, 172] on div "hero . moveDown ( ) hero . moveUp ( ) hero . moveRight ( ) hero . moveUp ( ) he…" at bounding box center [615, 235] width 245 height 262
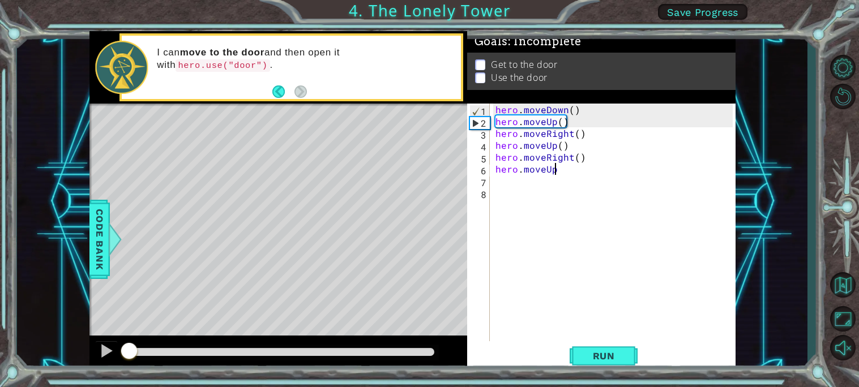
drag, startPoint x: 326, startPoint y: 360, endPoint x: 0, endPoint y: 359, distance: 326.1
click at [0, 359] on div "1 ההההההההההההההההההההההההההההההההההההההההההההההההההההההההההההההההההההההההההההה…" at bounding box center [429, 193] width 859 height 387
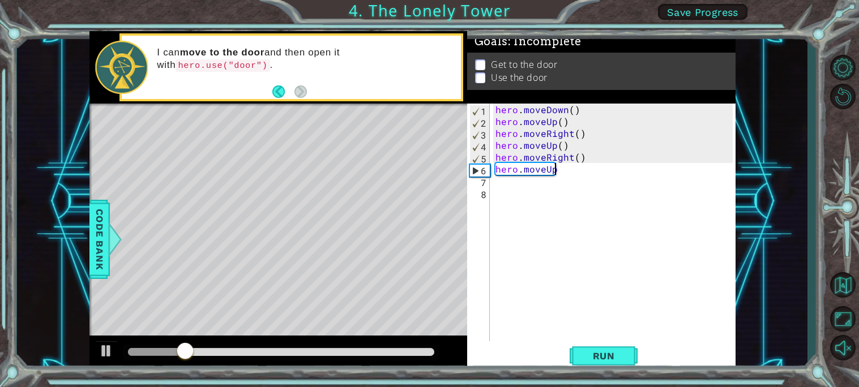
click at [481, 113] on div "1" at bounding box center [480, 111] width 20 height 12
click at [592, 362] on button "Run" at bounding box center [604, 356] width 68 height 27
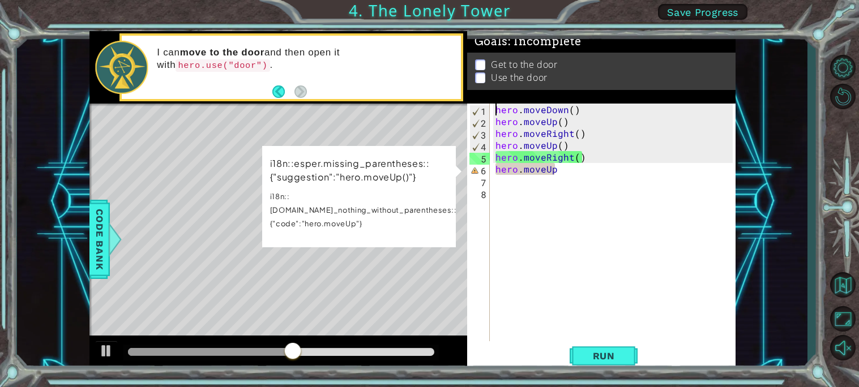
click at [580, 171] on div "hero . moveDown ( ) hero . moveUp ( ) hero . moveRight ( ) hero . moveUp ( ) he…" at bounding box center [615, 235] width 245 height 262
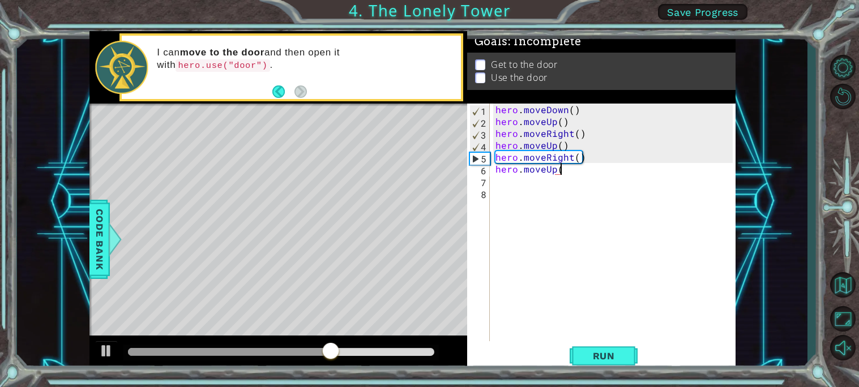
type textarea "hero.moveUp()"
click at [581, 360] on span "Run" at bounding box center [603, 355] width 45 height 11
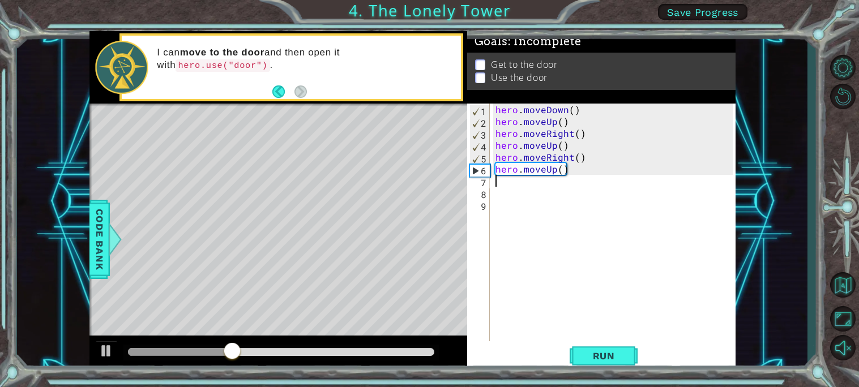
click at [555, 173] on div "hero . moveDown ( ) hero . moveUp ( ) hero . moveRight ( ) hero . moveUp ( ) he…" at bounding box center [615, 235] width 245 height 262
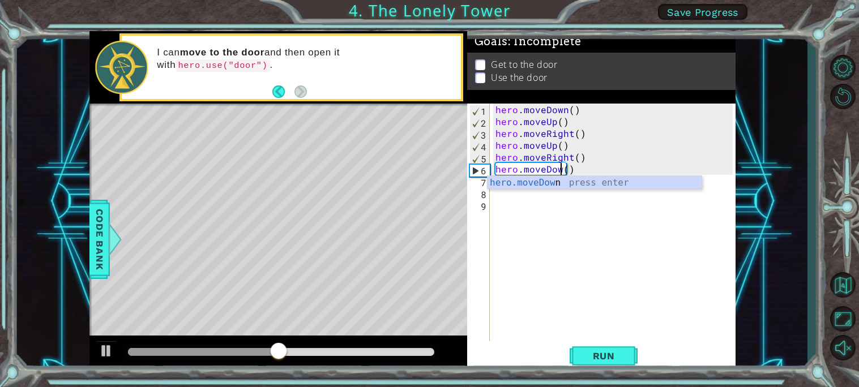
scroll to position [0, 4]
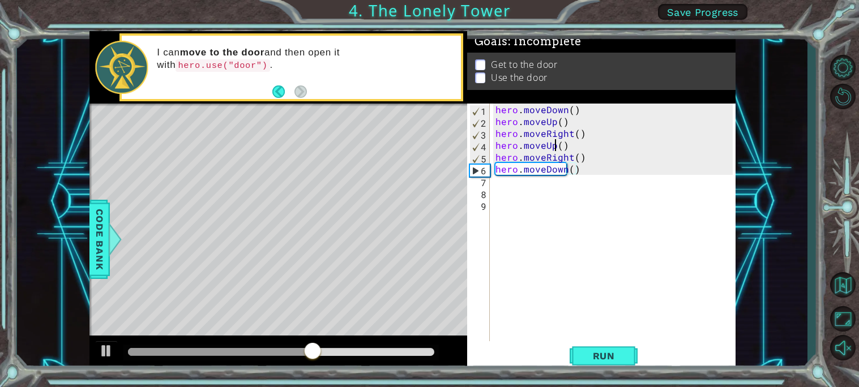
click at [554, 144] on div "hero . moveDown ( ) hero . moveUp ( ) hero . moveRight ( ) hero . moveUp ( ) he…" at bounding box center [615, 235] width 245 height 262
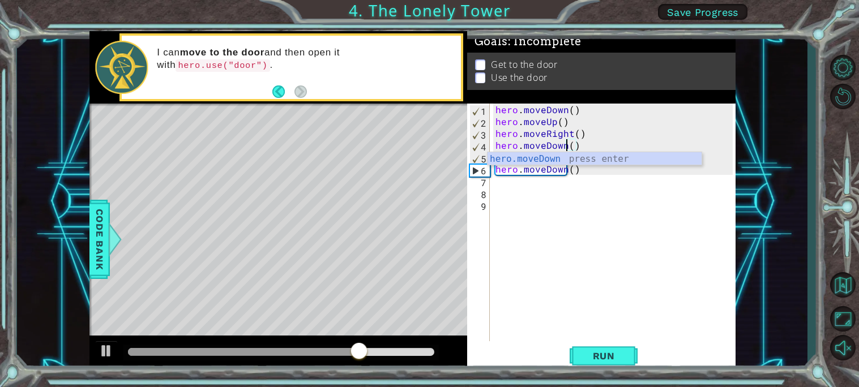
scroll to position [0, 3]
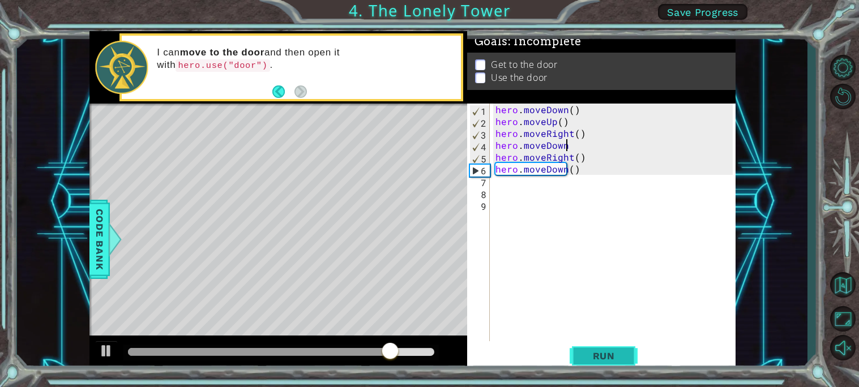
click at [580, 352] on button "Run" at bounding box center [604, 356] width 68 height 27
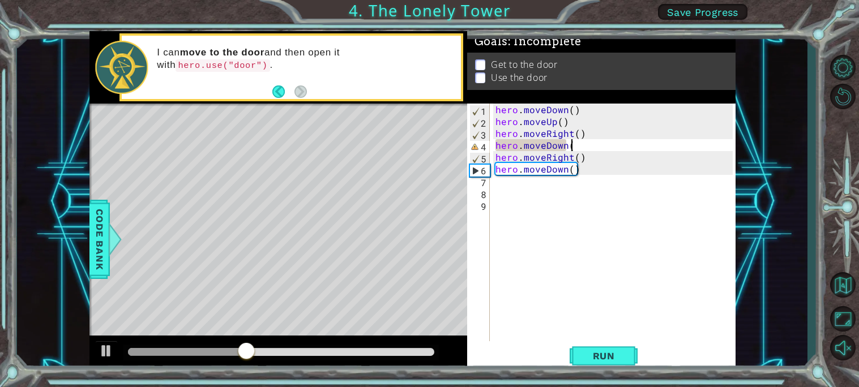
type textarea "hero.moveDown()"
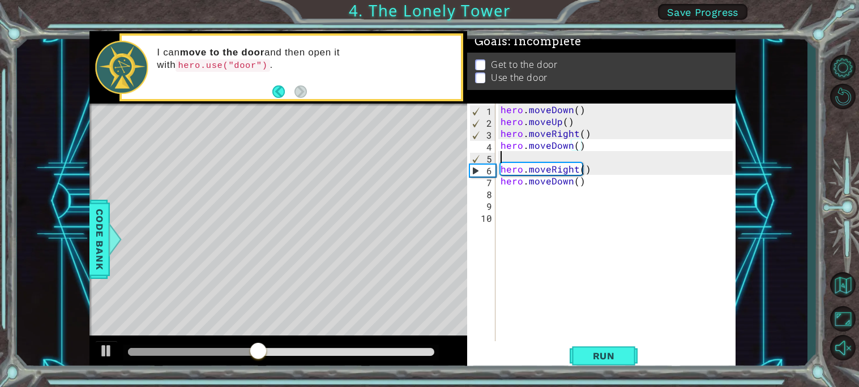
scroll to position [0, 0]
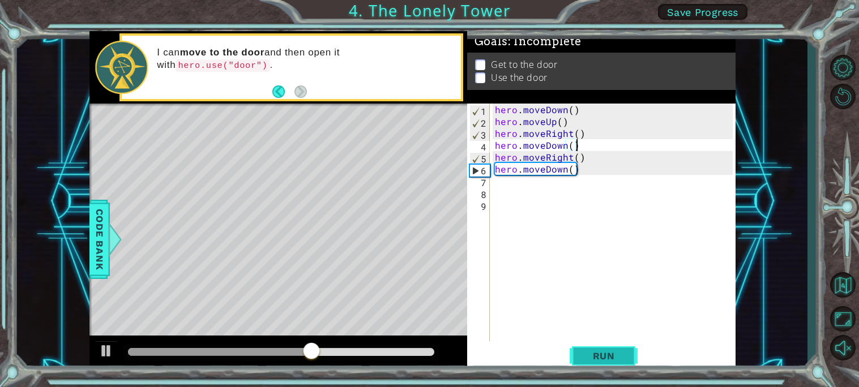
click at [611, 356] on span "Run" at bounding box center [603, 355] width 45 height 11
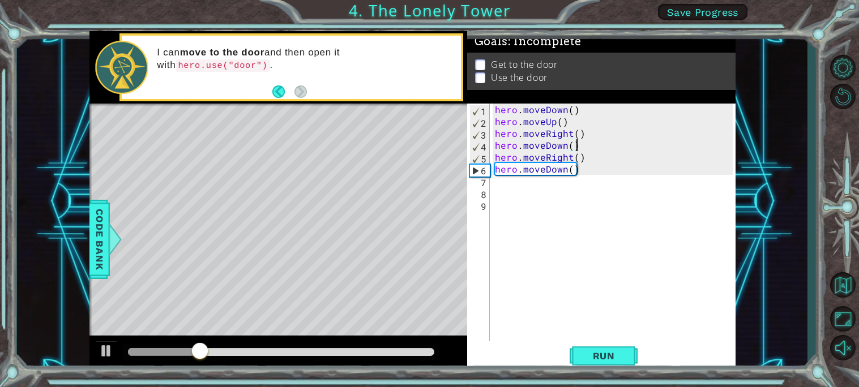
click at [555, 125] on div "hero . moveDown ( ) hero . moveUp ( ) hero . moveRight ( ) hero . moveDown ( ) …" at bounding box center [615, 235] width 245 height 262
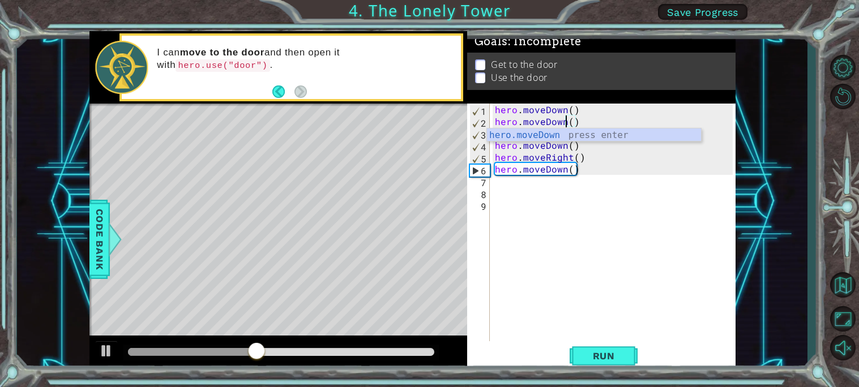
scroll to position [0, 3]
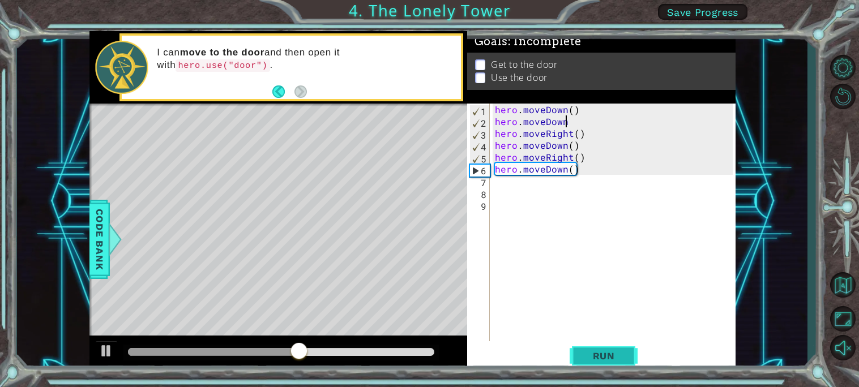
type textarea "hero.moveDown"
click at [585, 354] on span "Run" at bounding box center [603, 355] width 45 height 11
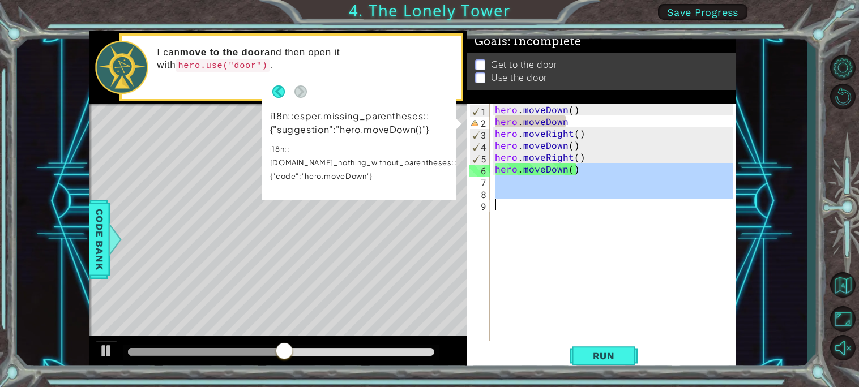
drag, startPoint x: 623, startPoint y: 174, endPoint x: 500, endPoint y: 218, distance: 130.4
click at [500, 218] on div "hero . moveDown ( ) hero . moveDown hero . moveRight ( ) hero . moveDown ( ) he…" at bounding box center [615, 235] width 245 height 262
click at [575, 120] on div "hero . moveDown ( ) hero . moveDown hero . moveRight ( ) hero . moveDown ( ) he…" at bounding box center [615, 235] width 245 height 262
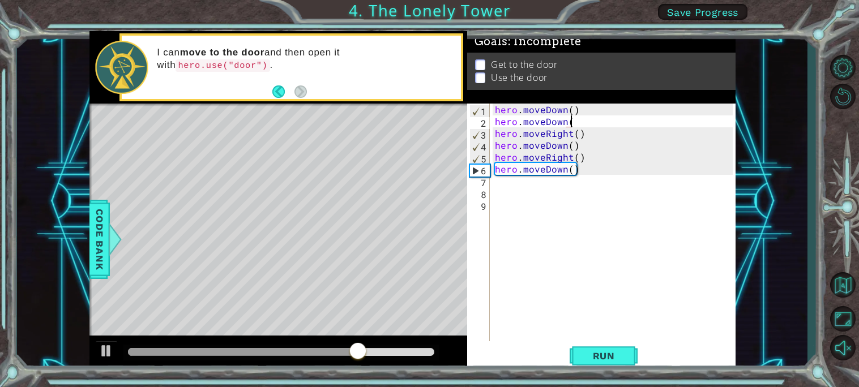
type textarea "hero.moveDown()"
click at [598, 353] on span "Run" at bounding box center [603, 355] width 45 height 11
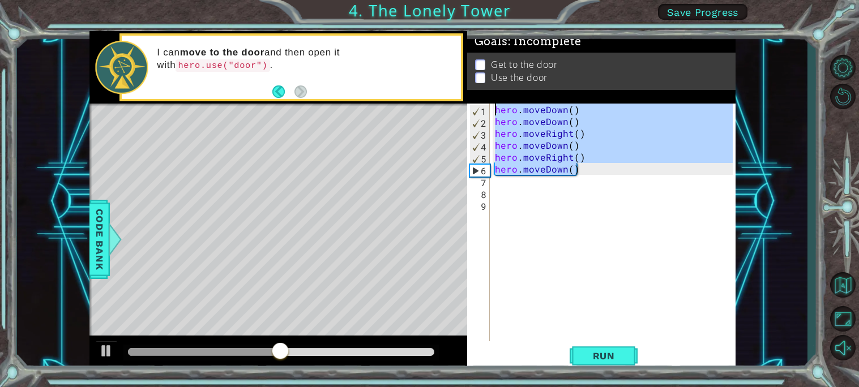
drag, startPoint x: 614, startPoint y: 172, endPoint x: 469, endPoint y: 81, distance: 170.7
click at [469, 81] on div "Goals : Incomplete Get to the door Use the door hero.moveDown() 1 2 3 4 5 6 7 8…" at bounding box center [601, 201] width 268 height 341
type textarea "hero.moveDown() hero.moveDown()"
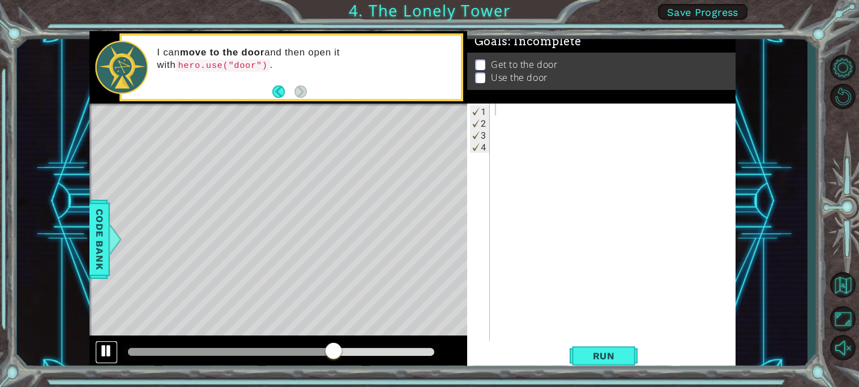
click at [101, 344] on div at bounding box center [106, 351] width 15 height 15
type textarea "h"
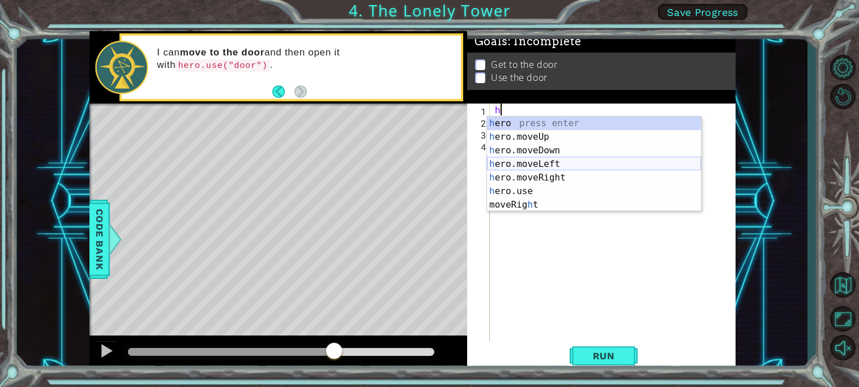
click at [516, 165] on div "h ero press enter h ero.moveUp press enter h ero.moveDown press enter h ero.mov…" at bounding box center [594, 178] width 214 height 122
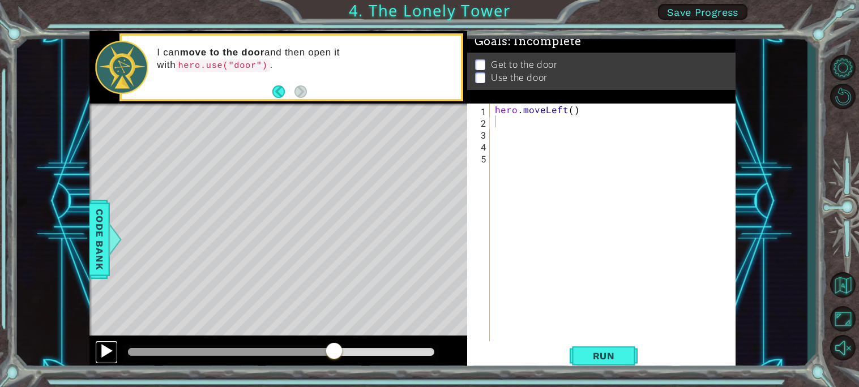
click at [100, 358] on div at bounding box center [106, 351] width 15 height 15
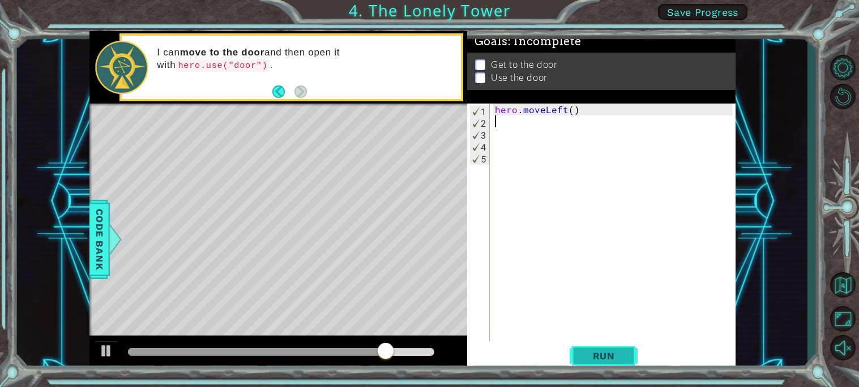
click at [579, 353] on button "Run" at bounding box center [604, 356] width 68 height 27
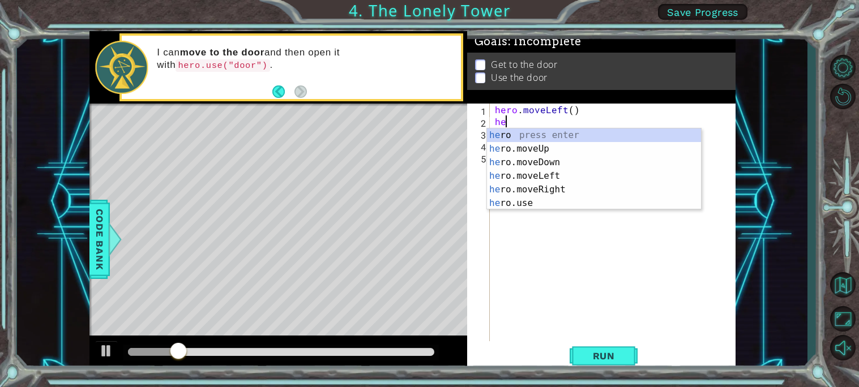
type textarea "her"
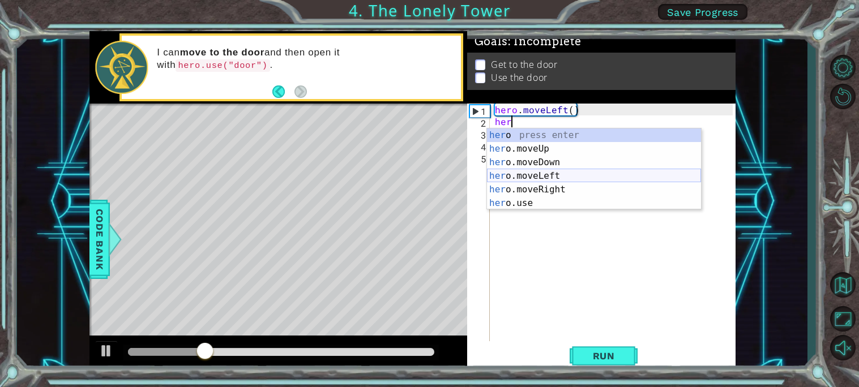
click at [590, 171] on div "her o press enter her o.moveUp press enter her o.moveDown press enter her o.mov…" at bounding box center [594, 183] width 214 height 109
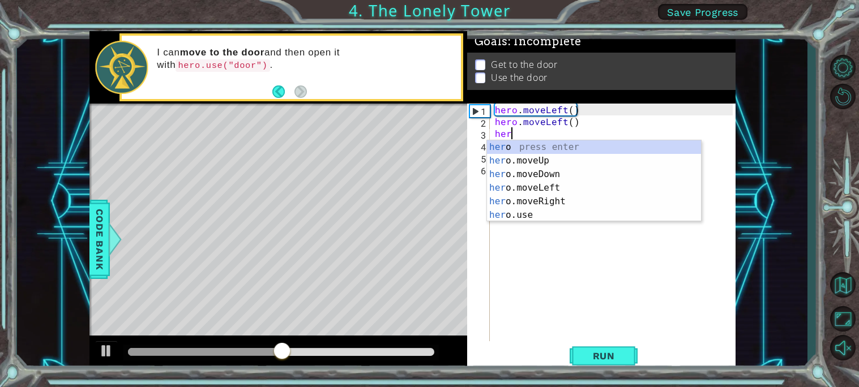
type textarea "hero"
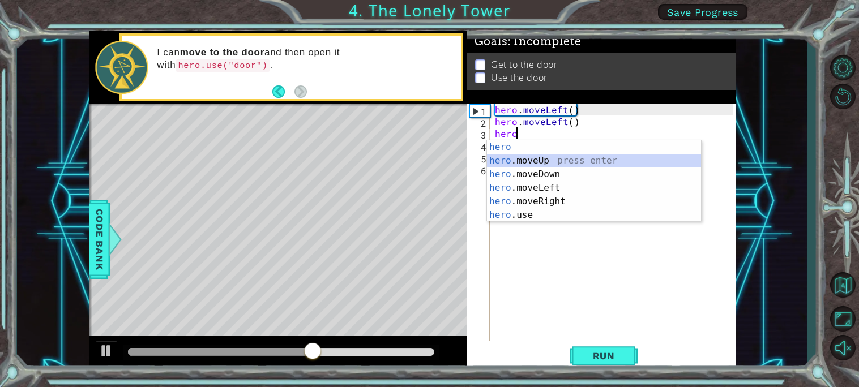
click at [541, 162] on div "hero press enter hero .moveUp press enter hero .moveDown press enter hero .move…" at bounding box center [594, 194] width 214 height 109
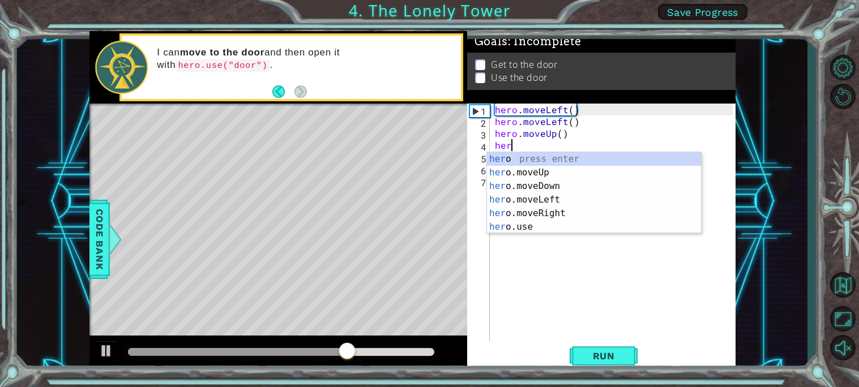
type textarea "hero"
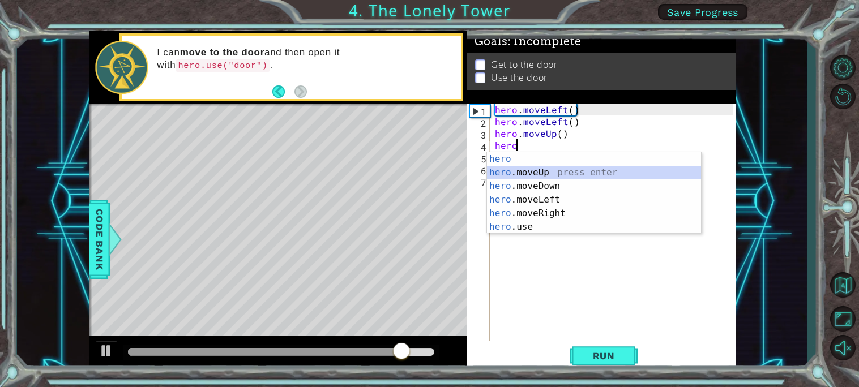
click at [501, 171] on div "hero press enter hero .moveUp press enter hero .moveDown press enter hero .move…" at bounding box center [594, 206] width 214 height 109
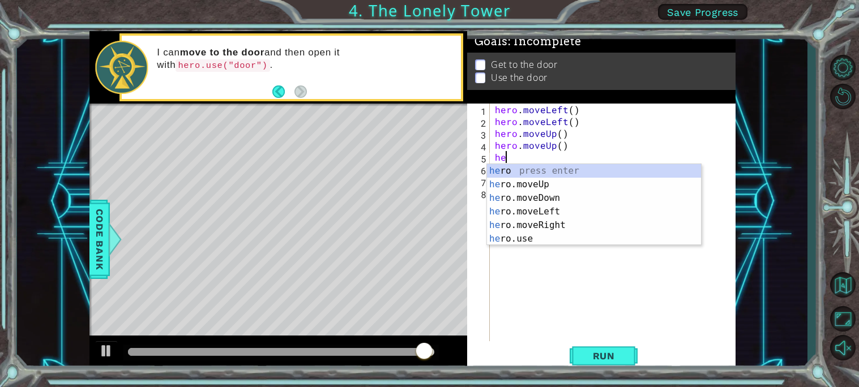
type textarea "her"
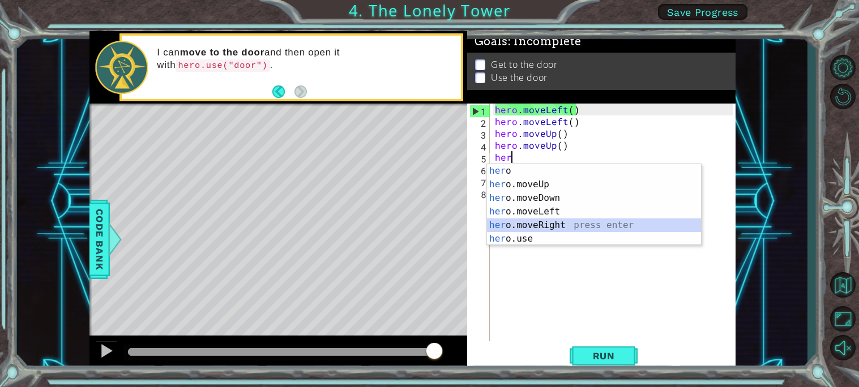
click at [521, 223] on div "her o press enter her o.moveUp press enter her o.moveDown press enter her o.mov…" at bounding box center [594, 218] width 214 height 109
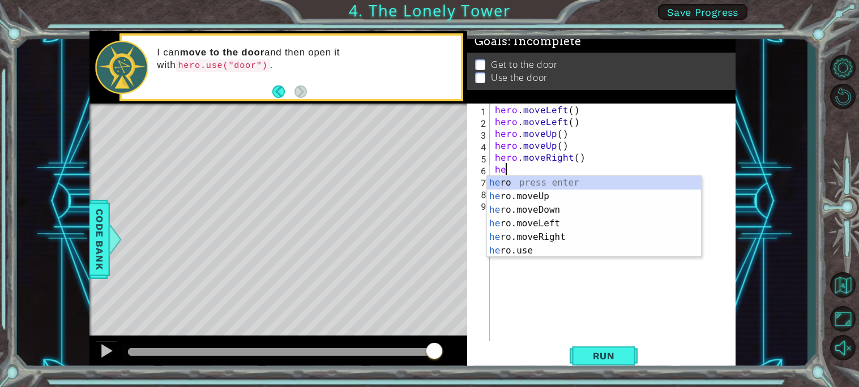
type textarea "h"
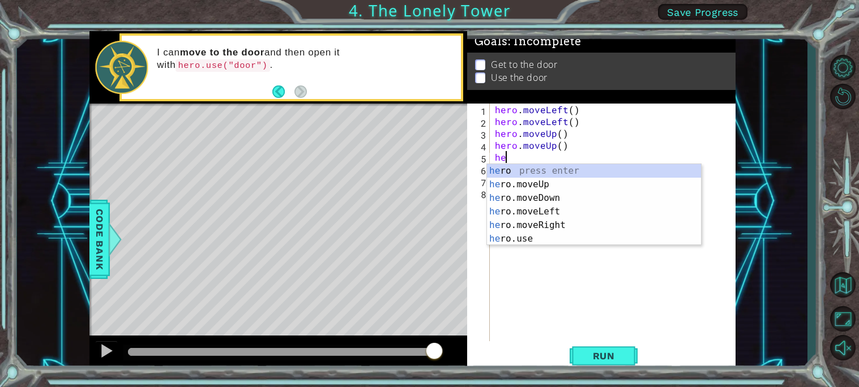
type textarea "h"
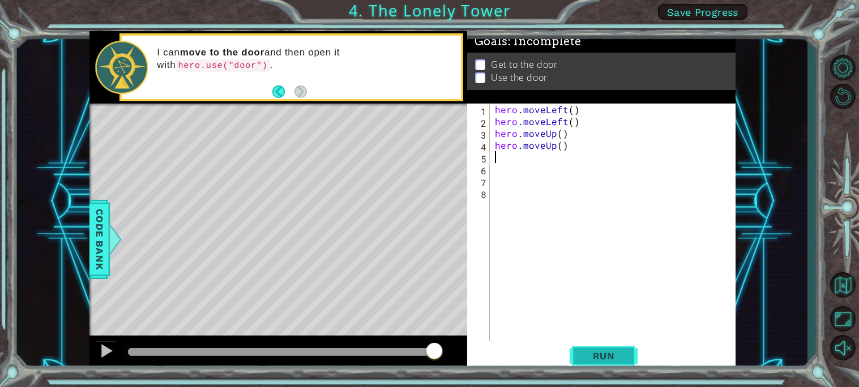
click at [575, 352] on button "Run" at bounding box center [604, 356] width 68 height 27
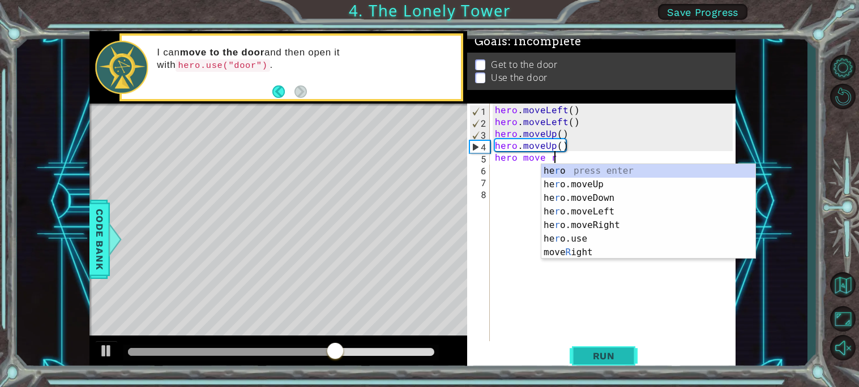
scroll to position [0, 2]
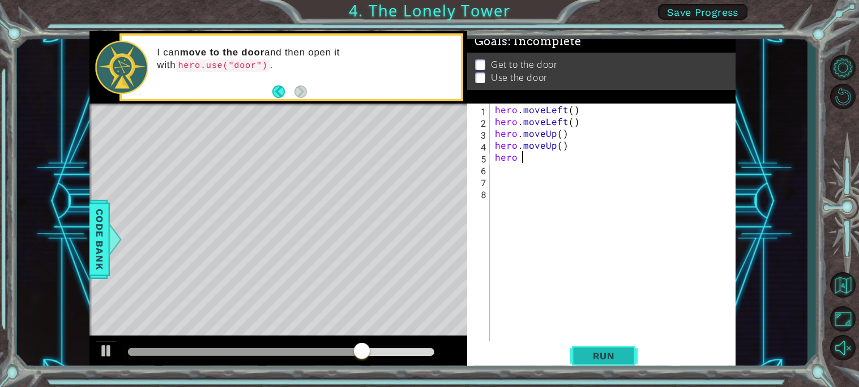
type textarea "hero"
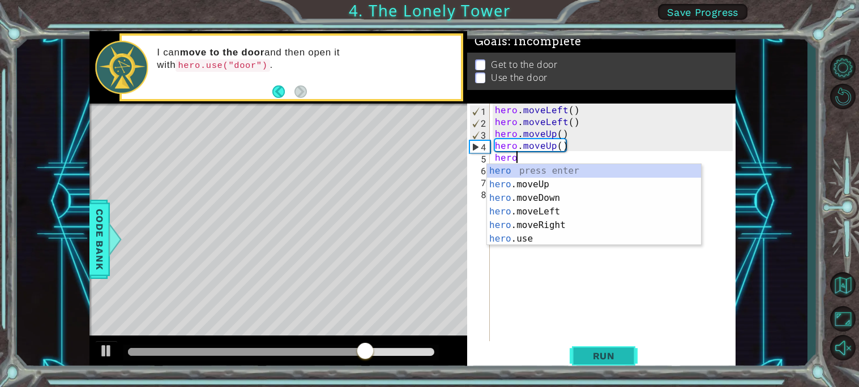
scroll to position [0, 1]
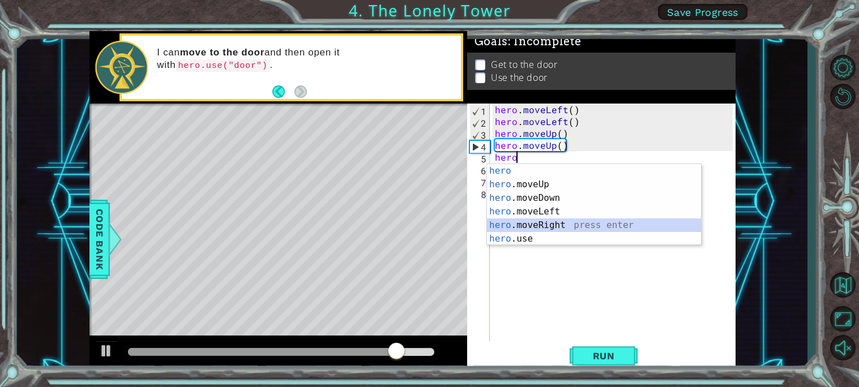
click at [594, 220] on div "hero press enter hero .moveUp press enter hero .moveDown press enter hero .move…" at bounding box center [594, 218] width 214 height 109
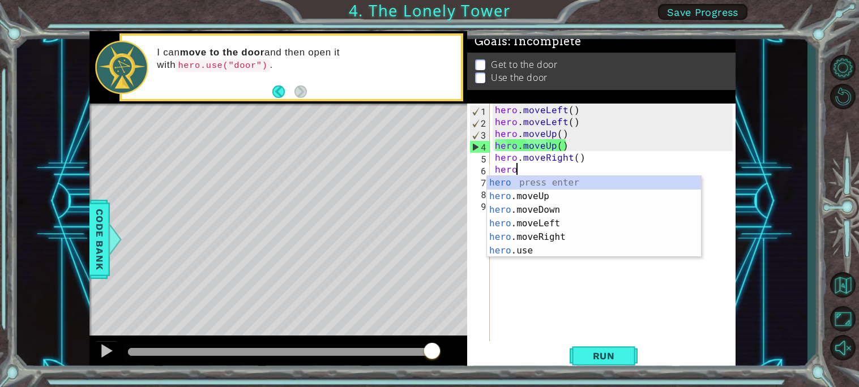
type textarea "hero"
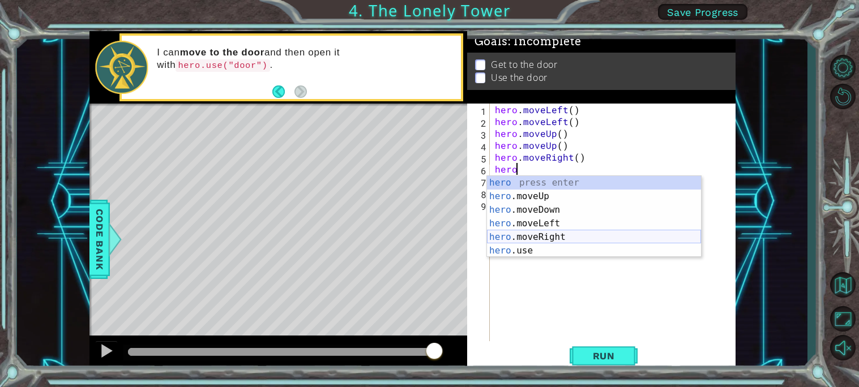
click at [555, 231] on div "hero press enter hero .moveUp press enter hero .moveDown press enter hero .move…" at bounding box center [594, 230] width 214 height 109
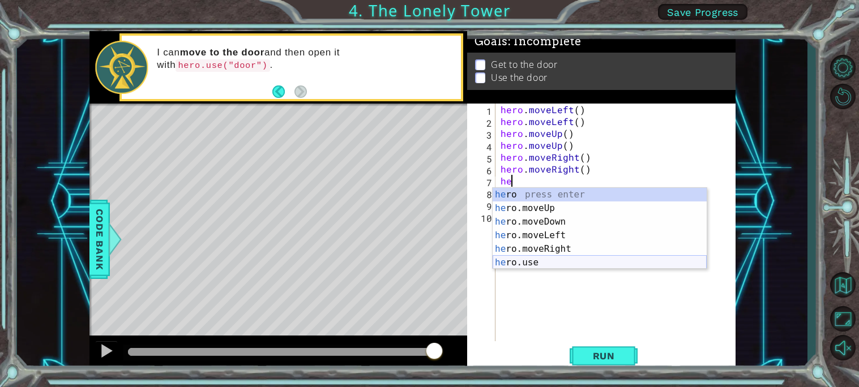
click at [526, 263] on div "he ro press enter he ro.moveUp press enter he ro.moveDown press enter he ro.mov…" at bounding box center [600, 242] width 214 height 109
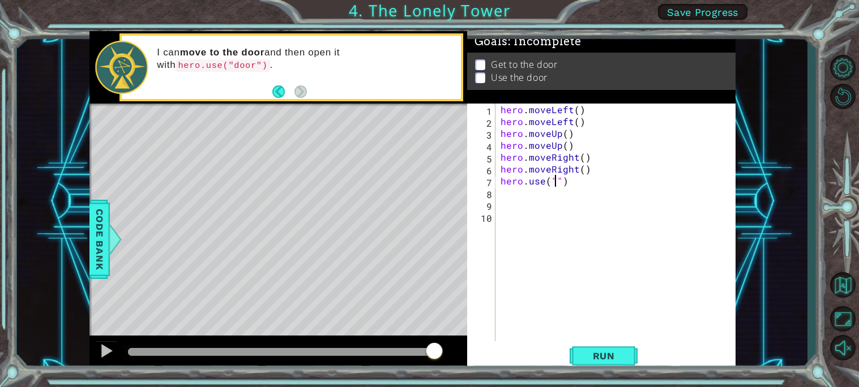
scroll to position [0, 3]
type textarea "hero.use("door")"
click at [576, 353] on button "Run" at bounding box center [604, 356] width 68 height 27
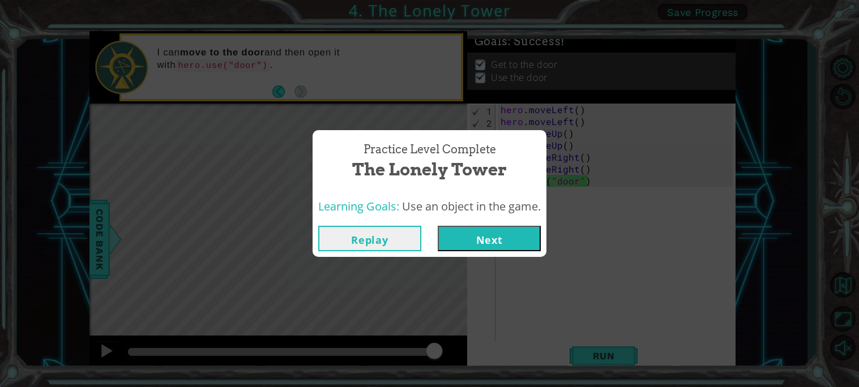
click at [461, 238] on button "Next" at bounding box center [489, 238] width 103 height 25
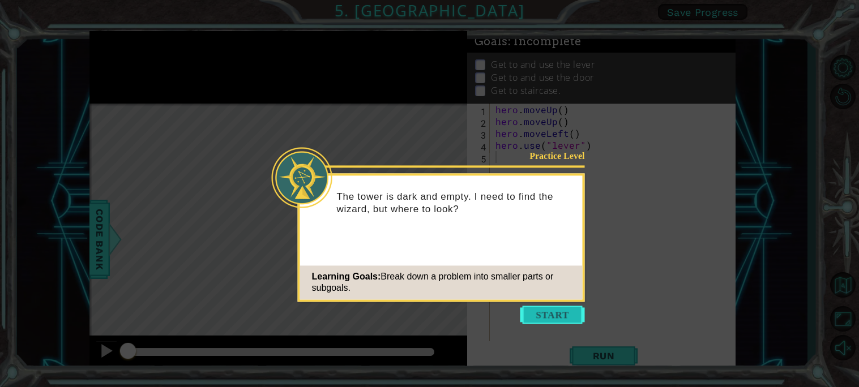
click at [571, 318] on button "Start" at bounding box center [552, 315] width 65 height 18
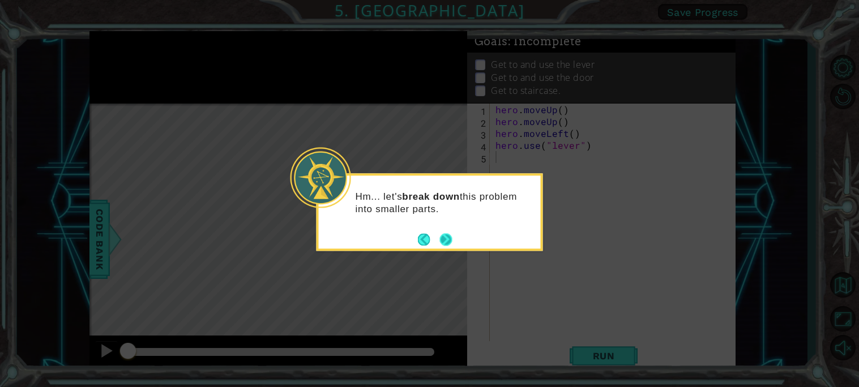
click at [448, 245] on button "Next" at bounding box center [446, 240] width 14 height 14
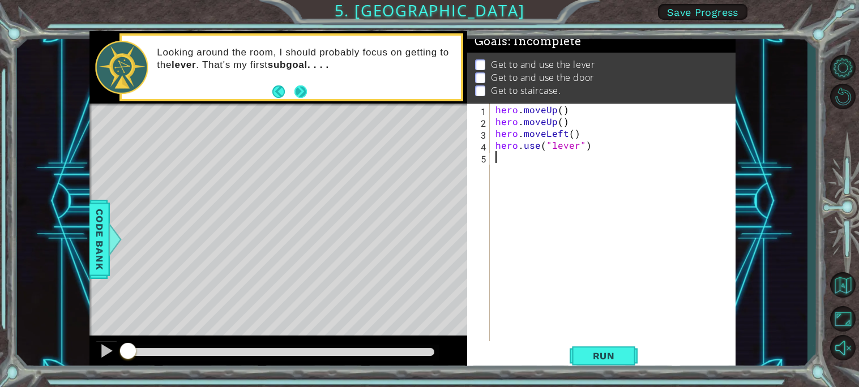
click at [300, 94] on button "Next" at bounding box center [300, 91] width 13 height 13
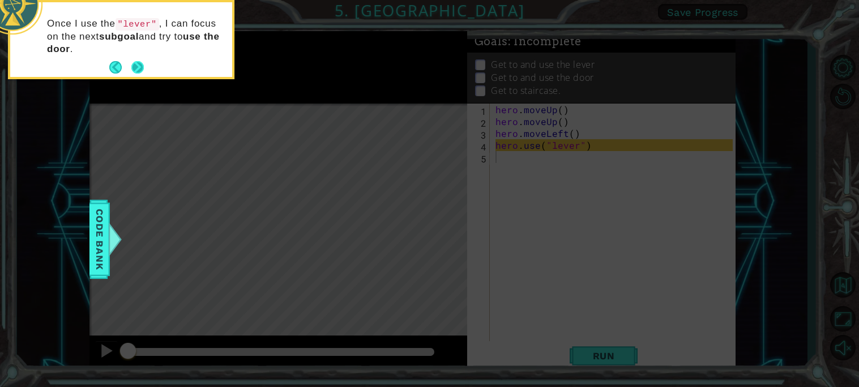
click at [133, 70] on button "Next" at bounding box center [137, 67] width 12 height 12
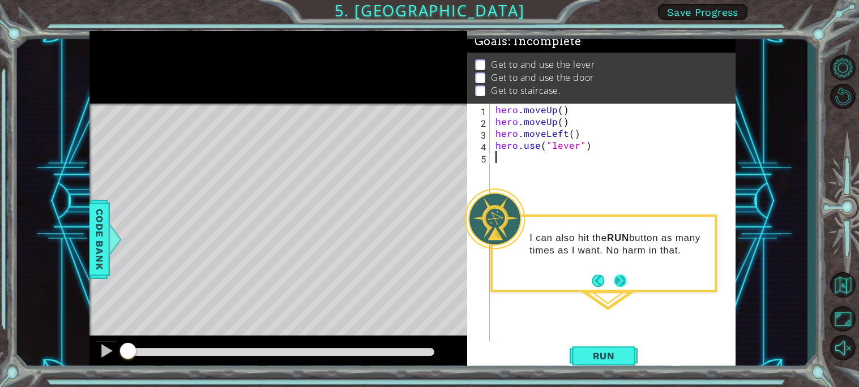
click at [622, 282] on button "Next" at bounding box center [620, 281] width 12 height 12
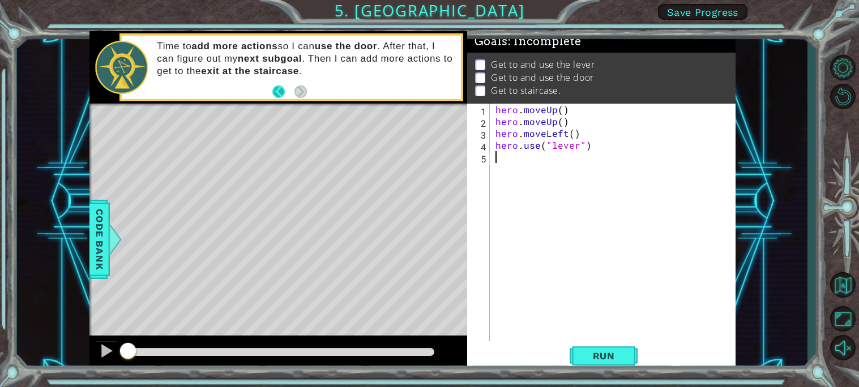
click at [275, 92] on button "Back" at bounding box center [283, 91] width 22 height 12
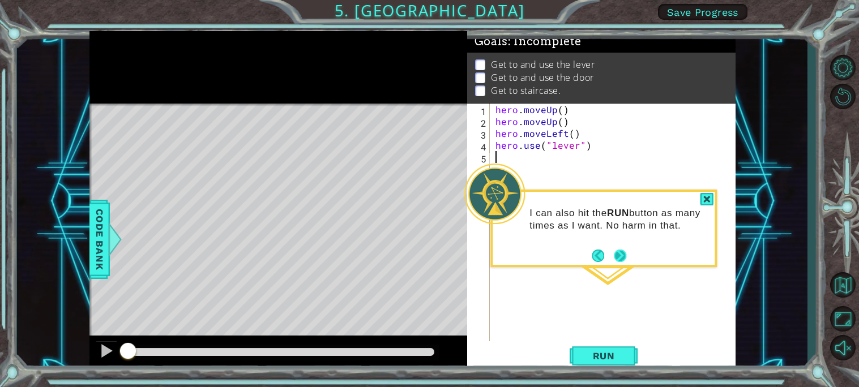
click at [624, 256] on button "Next" at bounding box center [620, 255] width 13 height 13
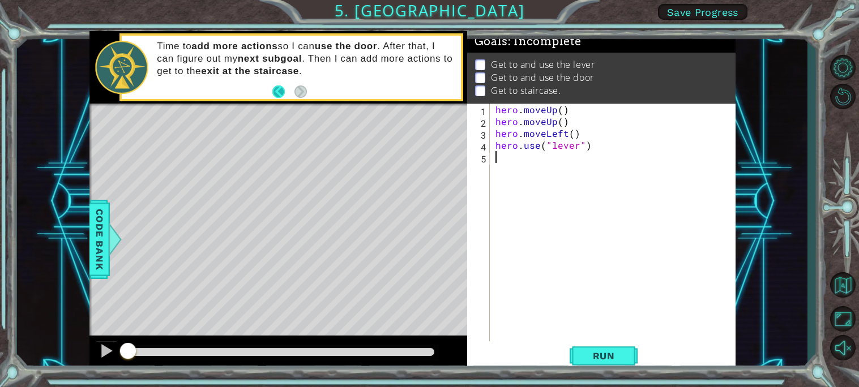
click at [279, 95] on button "Back" at bounding box center [283, 91] width 22 height 12
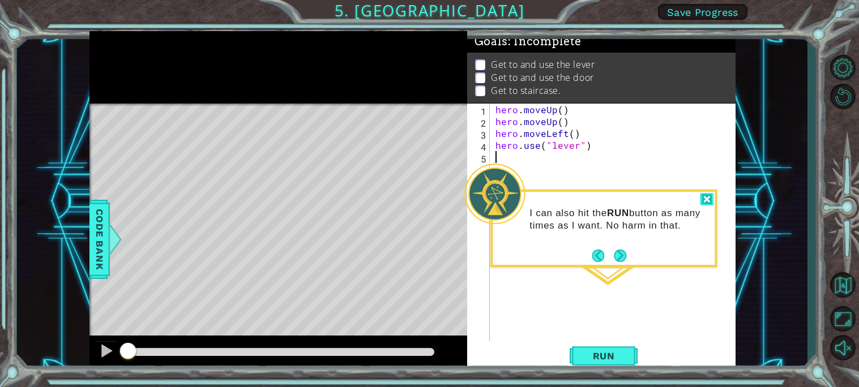
click at [703, 195] on div at bounding box center [707, 199] width 14 height 13
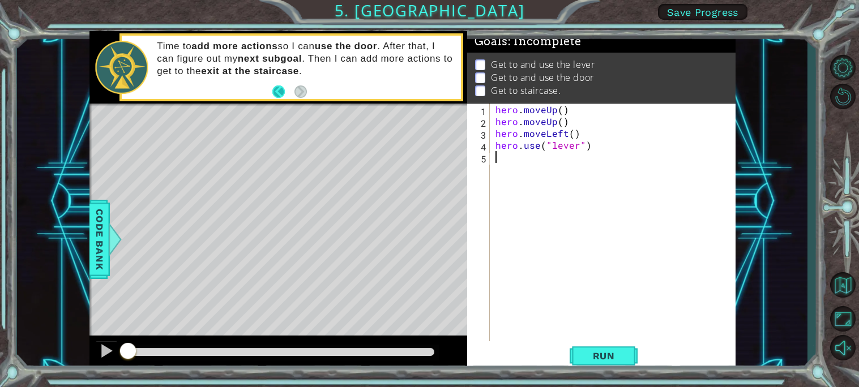
click at [273, 88] on button "Back" at bounding box center [283, 91] width 22 height 12
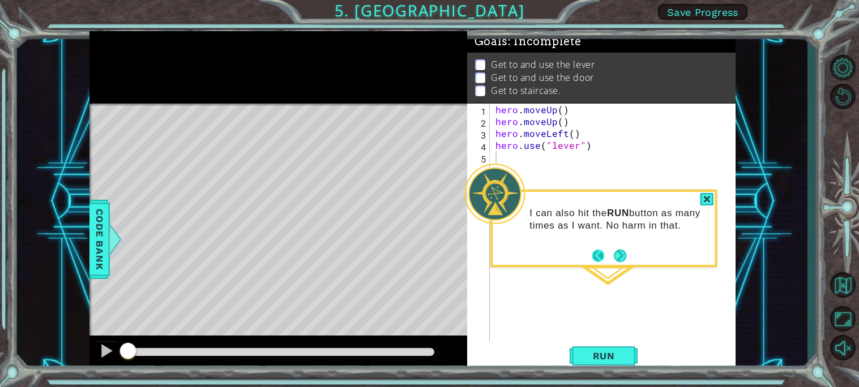
click at [594, 260] on button "Back" at bounding box center [603, 256] width 22 height 12
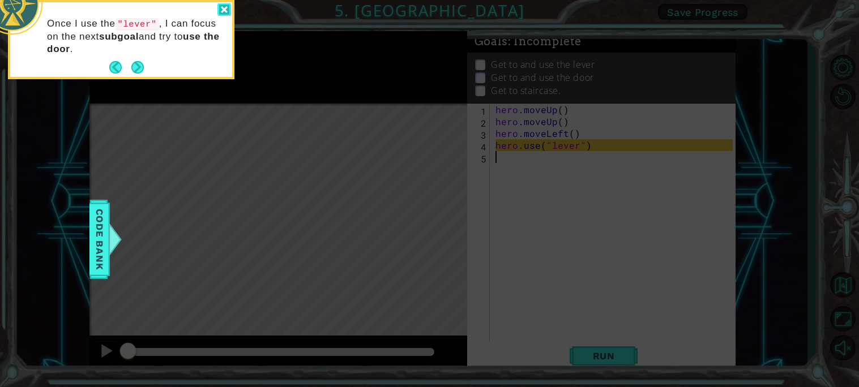
click at [225, 7] on div at bounding box center [224, 9] width 14 height 13
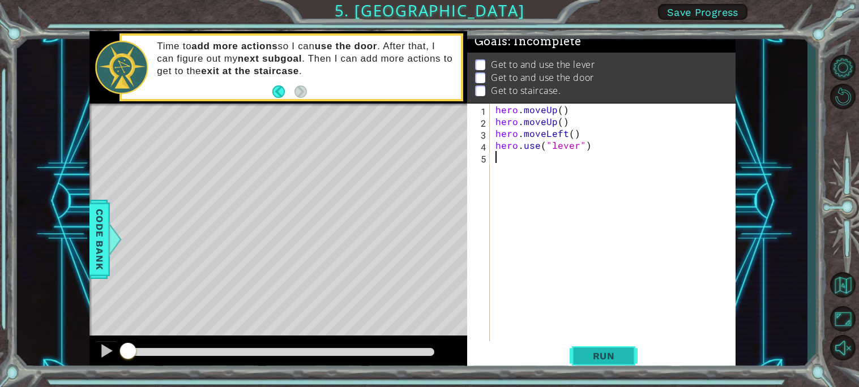
click at [593, 361] on span "Run" at bounding box center [603, 355] width 45 height 11
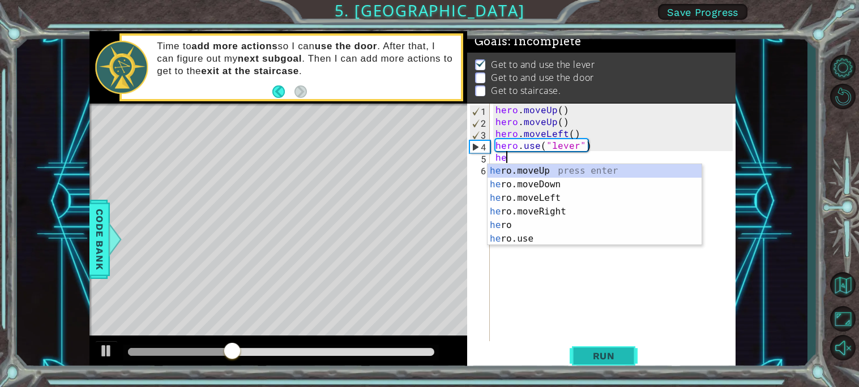
type textarea "her"
